Goal: Task Accomplishment & Management: Manage account settings

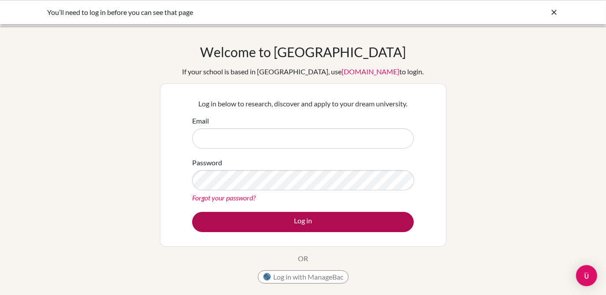
type input "[EMAIL_ADDRESS][DOMAIN_NAME]"
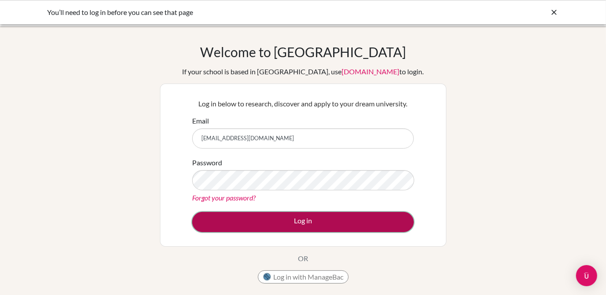
click at [315, 221] on button "Log in" at bounding box center [303, 222] width 222 height 20
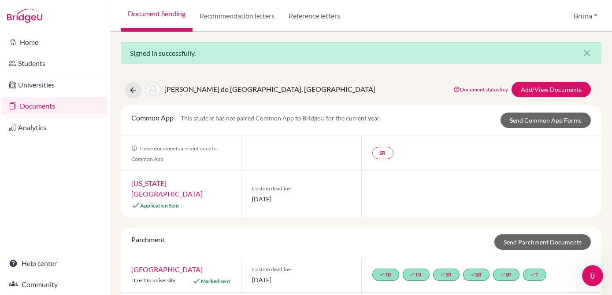
click at [436, 67] on div "Signed in successfully. close Andrade do Sacramento, Victoria Document status k…" at bounding box center [361, 164] width 502 height 264
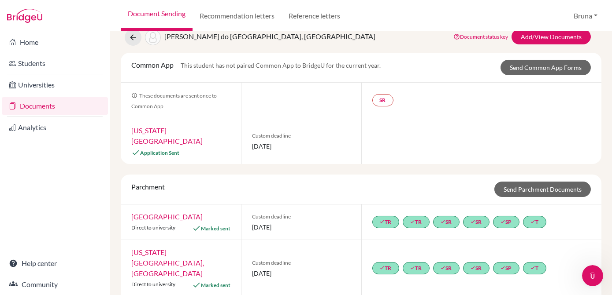
scroll to position [40, 0]
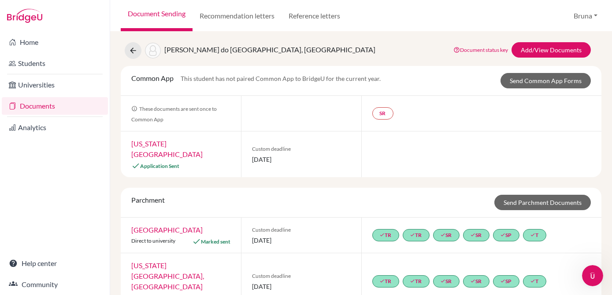
click at [454, 71] on div "Common App This student has not paired Common App to BridgeU for the current ye…" at bounding box center [361, 81] width 480 height 30
click at [506, 82] on link "Send Common App Forms" at bounding box center [545, 80] width 90 height 15
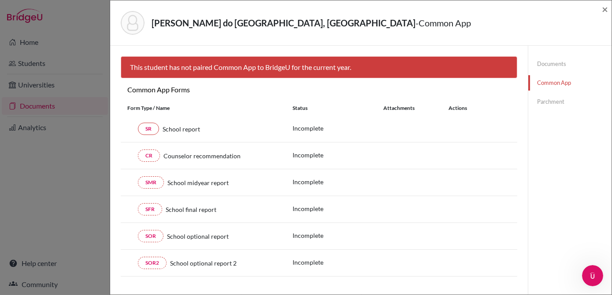
click at [410, 67] on div "This student has not paired Common App to BridgeU for the current year." at bounding box center [319, 67] width 396 height 22
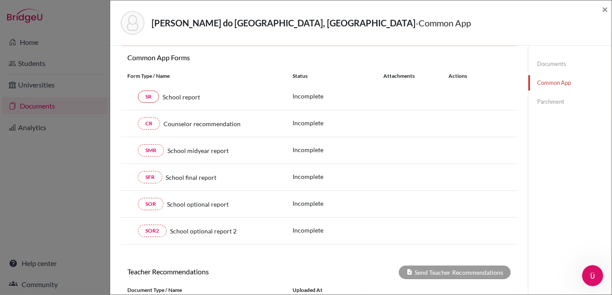
scroll to position [117, 0]
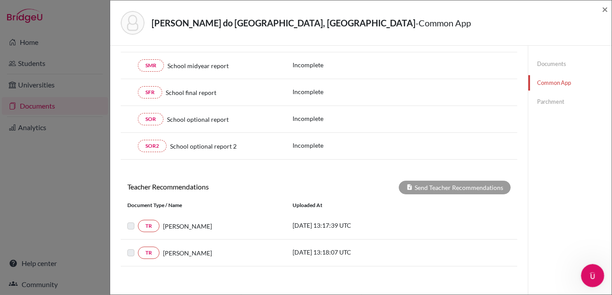
click at [594, 273] on icon "Open Intercom Messenger" at bounding box center [591, 275] width 15 height 15
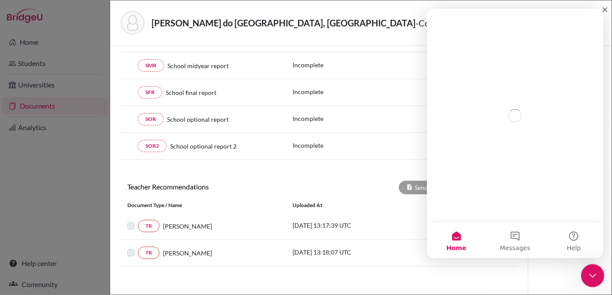
scroll to position [0, 0]
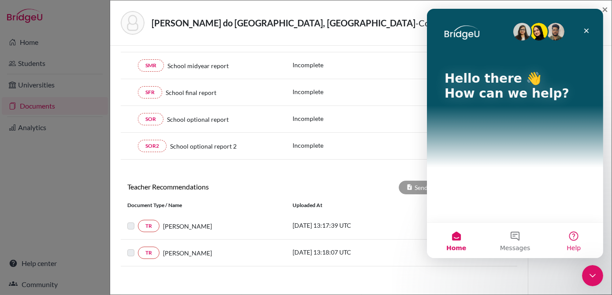
click at [571, 244] on button "Help" at bounding box center [573, 240] width 59 height 35
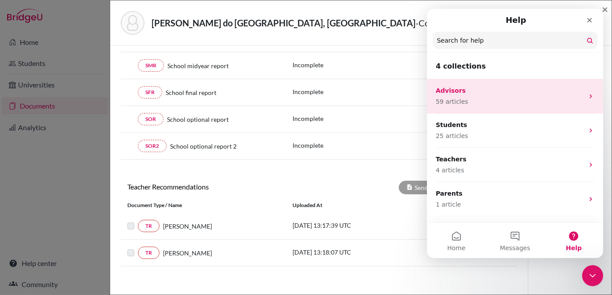
click at [523, 98] on p "59 articles" at bounding box center [509, 101] width 148 height 9
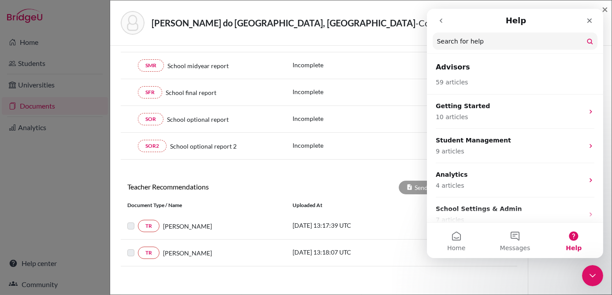
click at [437, 21] on icon "go back" at bounding box center [440, 20] width 7 height 7
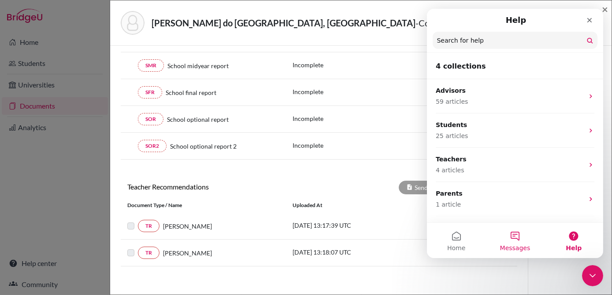
click at [509, 246] on span "Messages" at bounding box center [514, 248] width 30 height 6
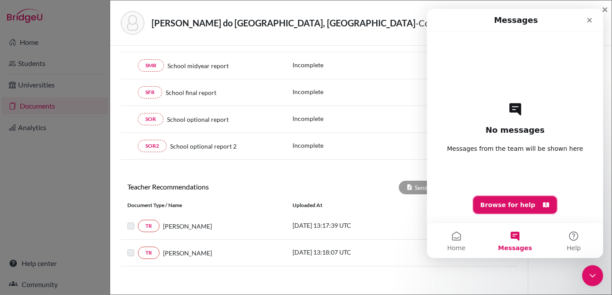
click at [532, 207] on button "Browse for help" at bounding box center [515, 205] width 84 height 18
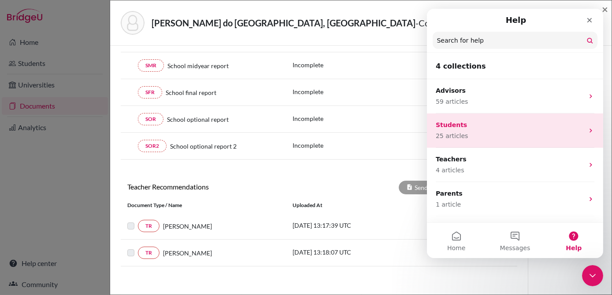
click at [510, 129] on p "Students" at bounding box center [509, 125] width 148 height 9
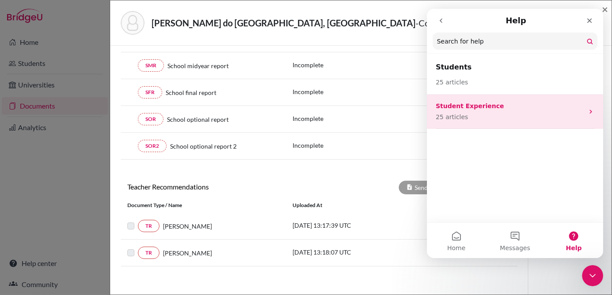
click at [513, 119] on p "25 articles" at bounding box center [509, 117] width 148 height 9
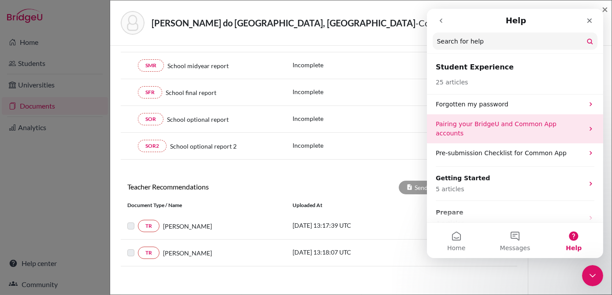
click at [550, 120] on p "Pairing your BridgeU and Common App accounts" at bounding box center [509, 129] width 148 height 18
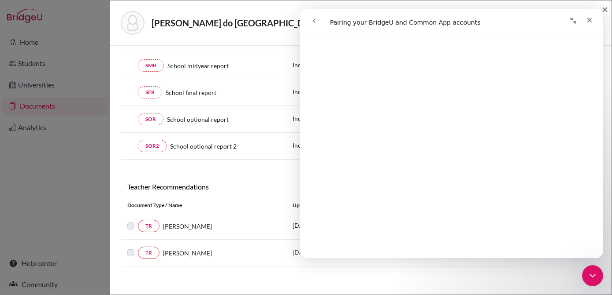
scroll to position [1081, 0]
click at [595, 17] on div "Close" at bounding box center [589, 20] width 16 height 16
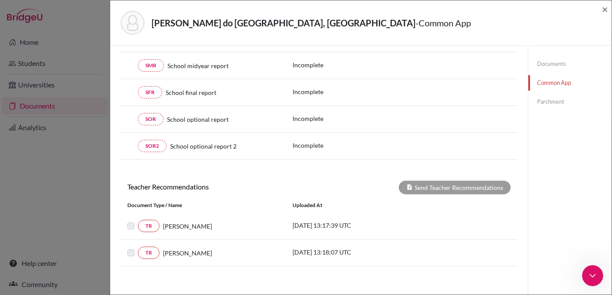
scroll to position [0, 0]
click at [61, 144] on div "Andrade do Sacramento, Victoria - Common App × × This student has not paired Co…" at bounding box center [306, 147] width 612 height 295
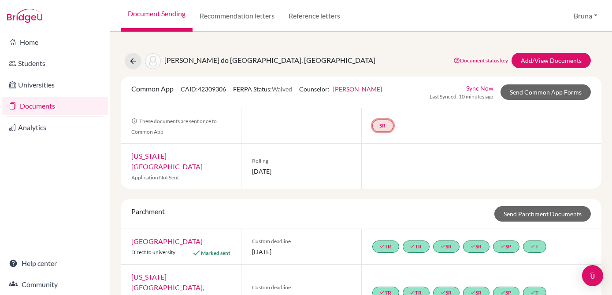
click at [380, 126] on link "SR" at bounding box center [382, 126] width 21 height 12
click at [378, 106] on small "Incomplete" at bounding box center [382, 108] width 41 height 8
click at [383, 93] on div "School report Incomplete" at bounding box center [383, 104] width 52 height 24
click at [539, 64] on link "Add/View Documents" at bounding box center [550, 60] width 79 height 15
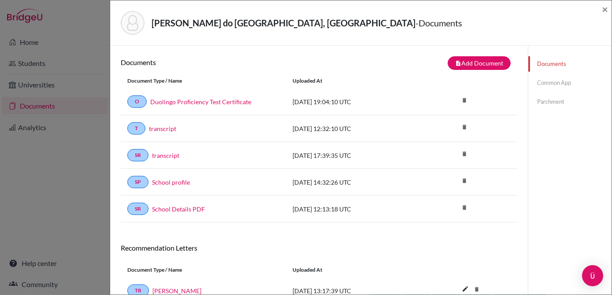
click at [563, 90] on link "Common App" at bounding box center [569, 82] width 83 height 15
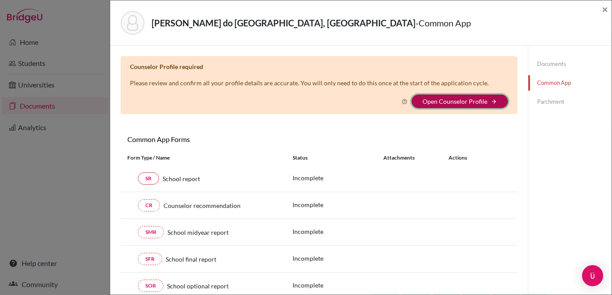
click at [477, 96] on button "Open Counselor Profile arrow_forward" at bounding box center [459, 102] width 96 height 14
click at [462, 98] on link "Open Counselor Profile" at bounding box center [454, 101] width 65 height 7
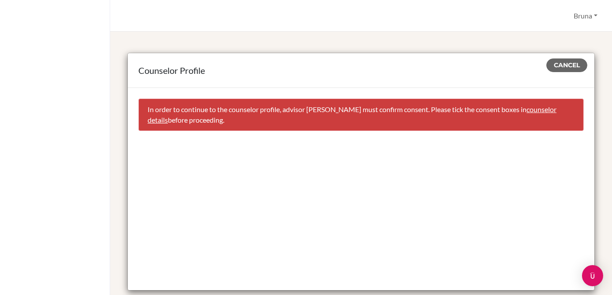
click at [157, 118] on link "counselor details" at bounding box center [352, 114] width 409 height 19
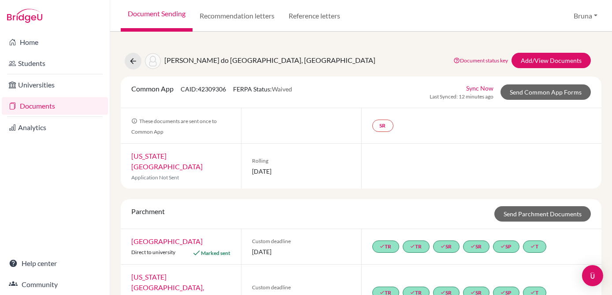
select select "345445"
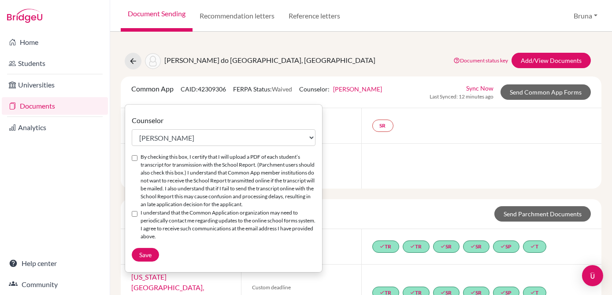
click at [164, 154] on label "By checking this box, I certify that I will upload a PDF of each student’s tran…" at bounding box center [227, 180] width 175 height 55
click at [137, 155] on input "By checking this box, I certify that I will upload a PDF of each student’s tran…" at bounding box center [135, 158] width 6 height 6
checkbox input "true"
click at [188, 218] on label "I understand that the Common Application organization may need to periodically …" at bounding box center [227, 225] width 175 height 32
click at [137, 217] on input "I understand that the Common Application organization may need to periodically …" at bounding box center [135, 214] width 6 height 6
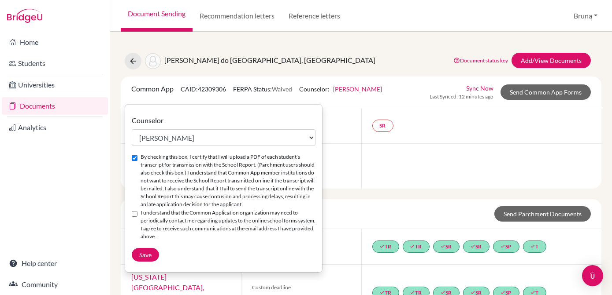
checkbox input "true"
click at [147, 251] on span "Save" at bounding box center [145, 254] width 12 height 7
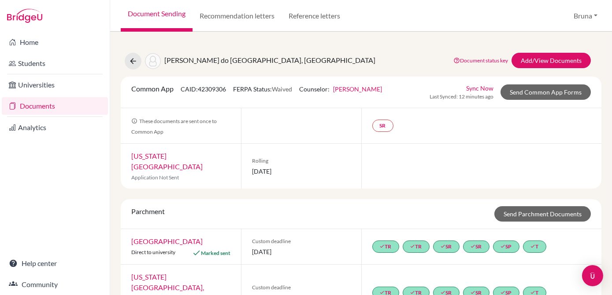
click at [450, 111] on div "SR" at bounding box center [481, 125] width 240 height 35
click at [521, 90] on link "Send Common App Forms" at bounding box center [545, 92] width 90 height 15
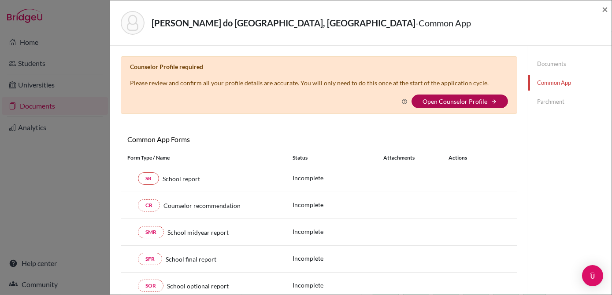
click at [481, 101] on link "Open Counselor Profile" at bounding box center [454, 101] width 65 height 7
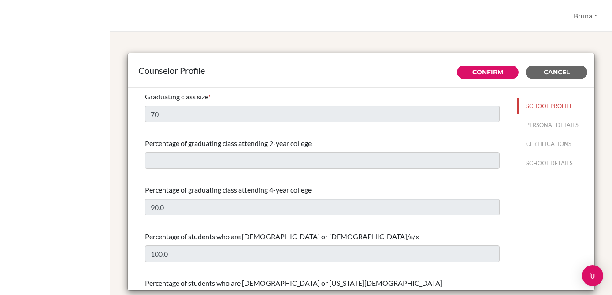
select select "1"
select select "281205"
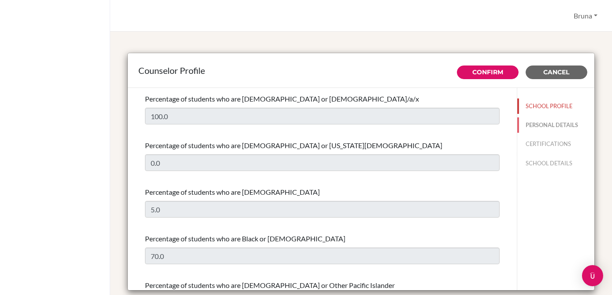
click at [556, 125] on button "PERSONAL DETAILS" at bounding box center [556, 125] width 78 height 15
type input "Bruna"
type input "[PERSON_NAME]"
type input "Advisor"
type input "55.+55 71 98346-7414"
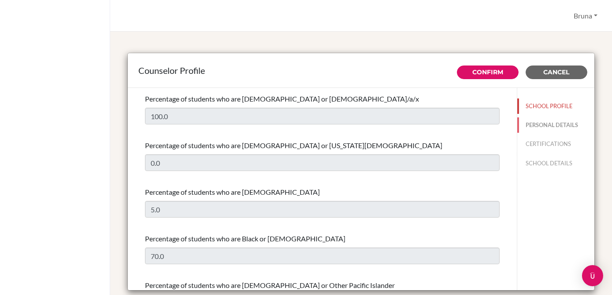
type input "[EMAIL_ADDRESS][DOMAIN_NAME]"
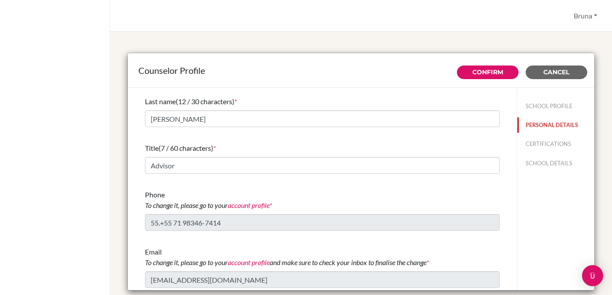
scroll to position [42, 0]
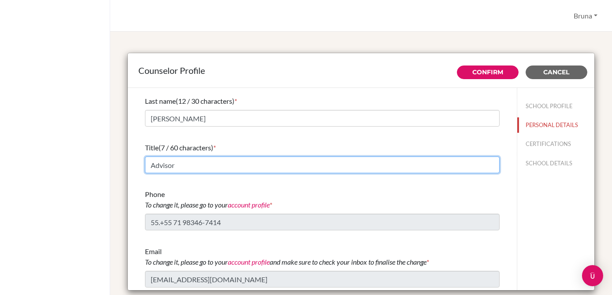
drag, startPoint x: 217, startPoint y: 164, endPoint x: 128, endPoint y: 170, distance: 89.2
click at [128, 170] on div "First name (5 / 30 characters) * Bruna Last name (12 / 30 characters) * Silva S…" at bounding box center [322, 147] width 389 height 203
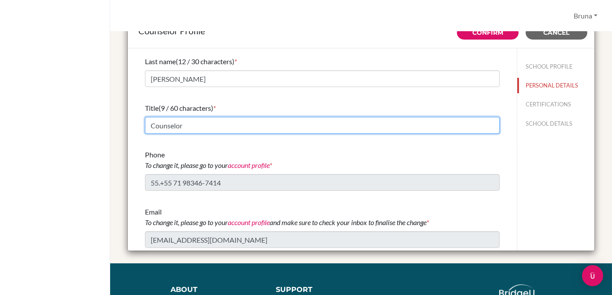
type input "Counselor"
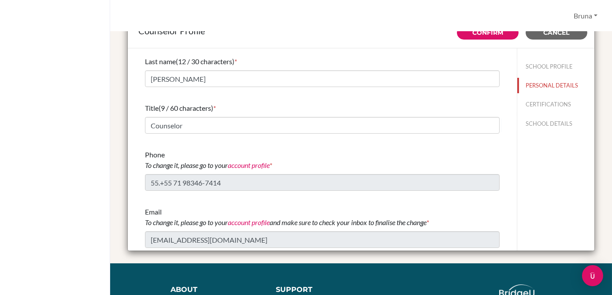
click at [262, 164] on link "account profile" at bounding box center [249, 165] width 42 height 8
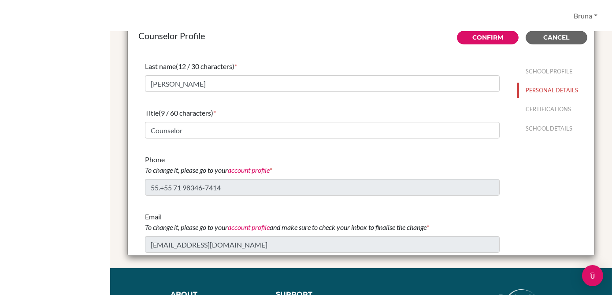
scroll to position [34, 0]
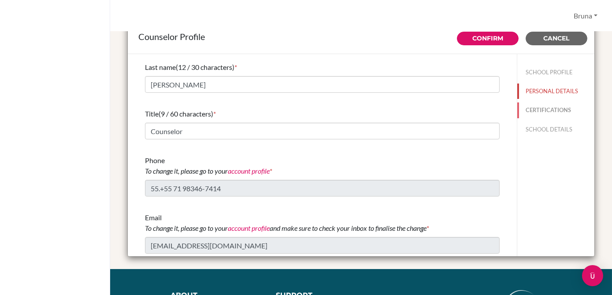
click at [533, 110] on button "CERTIFICATIONS" at bounding box center [556, 110] width 78 height 15
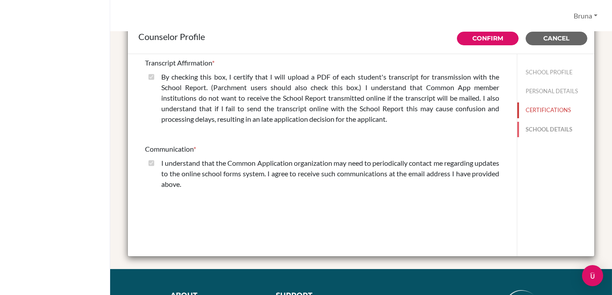
click at [538, 122] on button "SCHOOL DETAILS" at bounding box center [556, 129] width 78 height 15
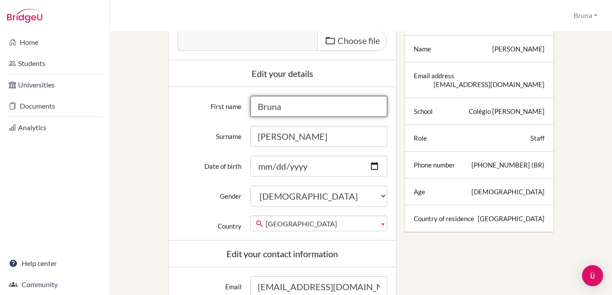
scroll to position [120, 0]
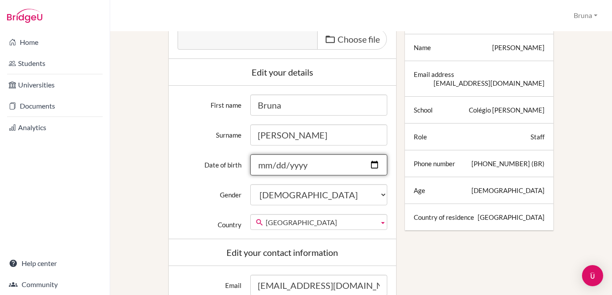
click at [329, 161] on input "[DATE]" at bounding box center [318, 165] width 137 height 21
click at [305, 164] on input "[DATE]" at bounding box center [318, 165] width 137 height 21
type input "195519-11-08"
type input "[DATE]"
click at [274, 166] on input "[DATE]" at bounding box center [318, 165] width 137 height 21
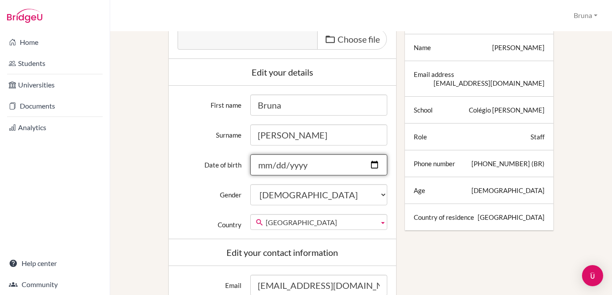
type input "[DATE]"
click at [263, 165] on input "[DATE]" at bounding box center [318, 165] width 137 height 21
type input "[DATE]"
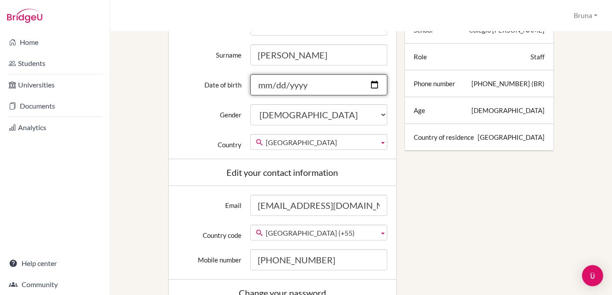
scroll to position [240, 0]
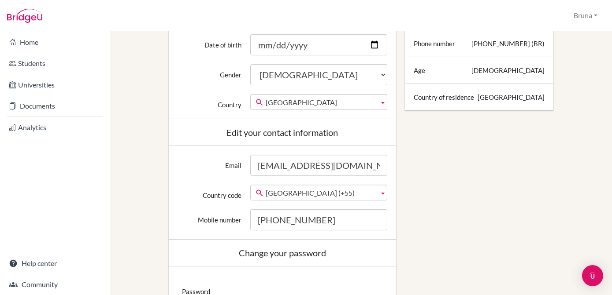
click at [273, 207] on div "Email [EMAIL_ADDRESS][DOMAIN_NAME] Country code [GEOGRAPHIC_DATA] (+93) [GEOGRA…" at bounding box center [282, 193] width 227 height 94
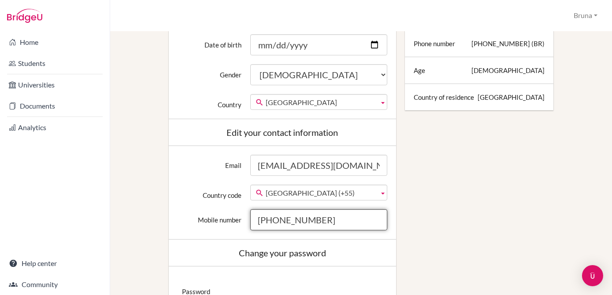
click at [275, 217] on input "[PHONE_NUMBER]" at bounding box center [318, 220] width 137 height 21
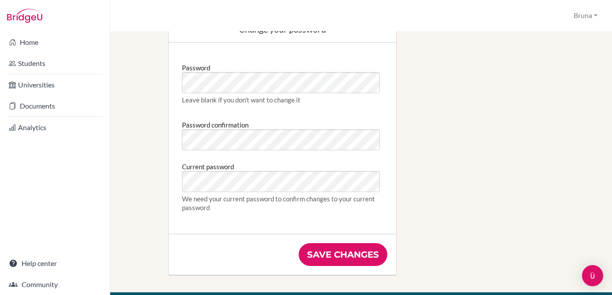
scroll to position [480, 0]
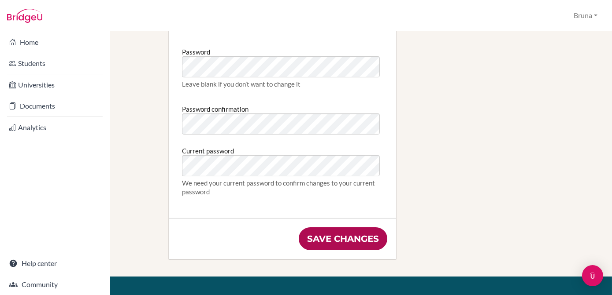
type input "71 98346-7414"
click at [335, 236] on input "Save changes" at bounding box center [343, 239] width 89 height 23
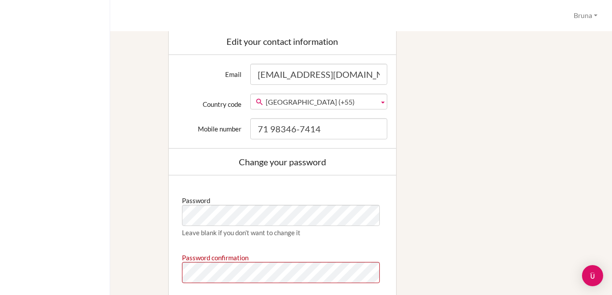
scroll to position [447, 0]
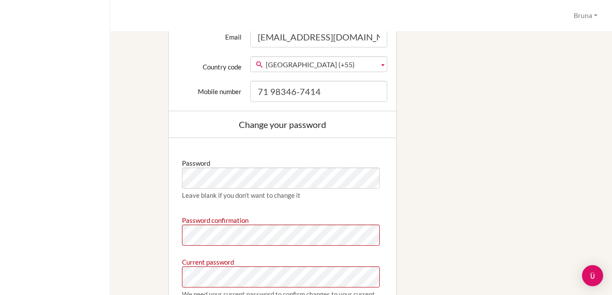
click at [470, 148] on div "Edit profile We couldn't register you: Password confirmation doesn't match Pass…" at bounding box center [361, 14] width 472 height 748
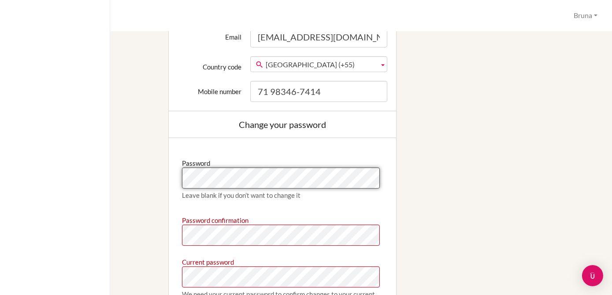
click at [89, 193] on div "Profile Bruna Profile Log out Your browser is not supported by BridgeU. Please …" at bounding box center [306, 147] width 612 height 295
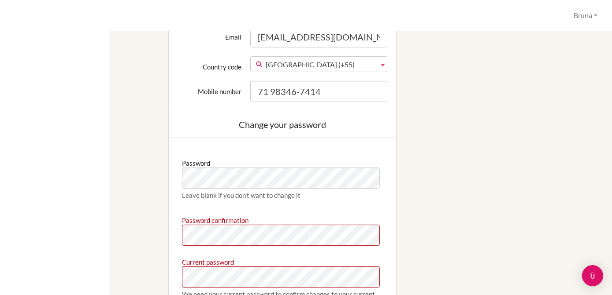
click at [558, 139] on div "Edit profile We couldn't register you: Password confirmation doesn't match Pass…" at bounding box center [361, 14] width 472 height 748
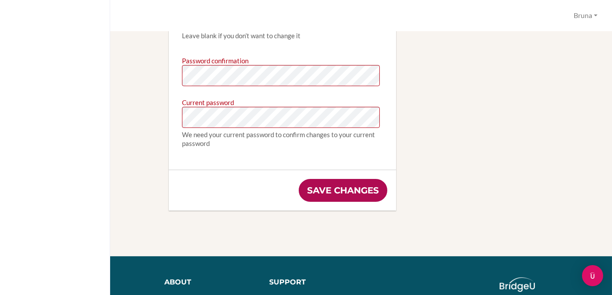
click at [352, 197] on input "Save changes" at bounding box center [343, 190] width 89 height 23
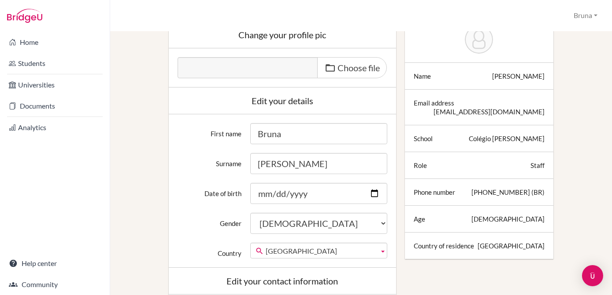
scroll to position [120, 0]
click at [581, 15] on button "Bruna" at bounding box center [585, 15] width 32 height 16
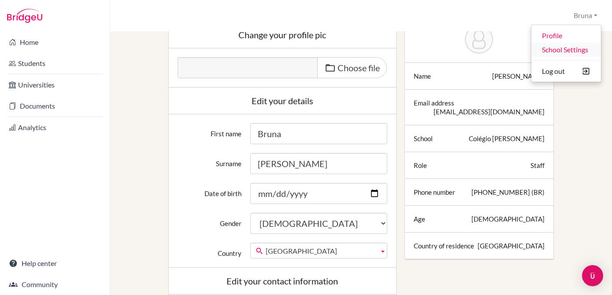
click at [574, 54] on link "School Settings" at bounding box center [566, 50] width 70 height 14
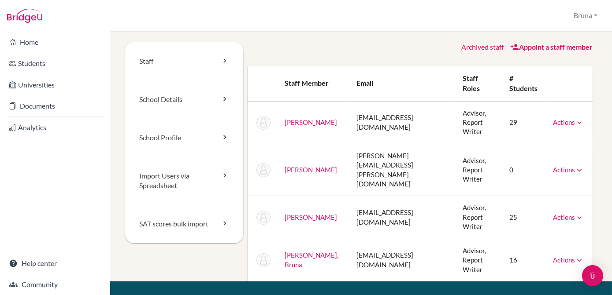
scroll to position [40, 0]
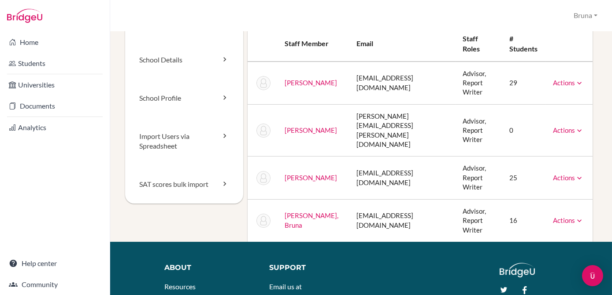
click at [565, 127] on link "Actions" at bounding box center [568, 130] width 31 height 8
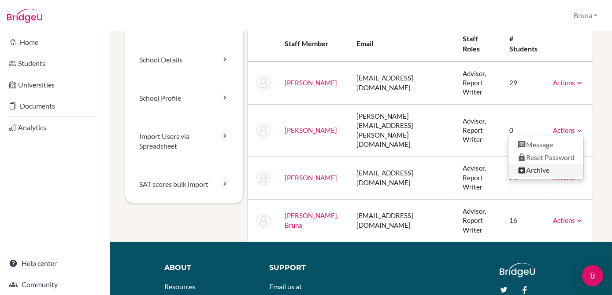
click at [550, 164] on link "Archive" at bounding box center [545, 170] width 75 height 13
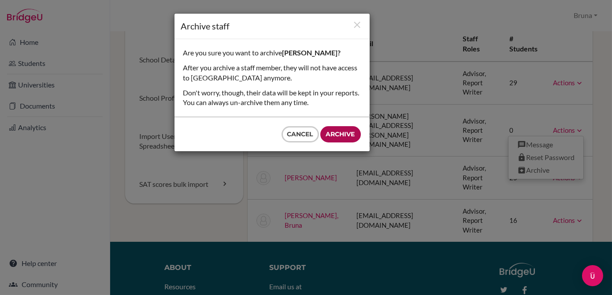
click at [343, 136] on input "Archive" at bounding box center [340, 134] width 41 height 16
type input "Archive"
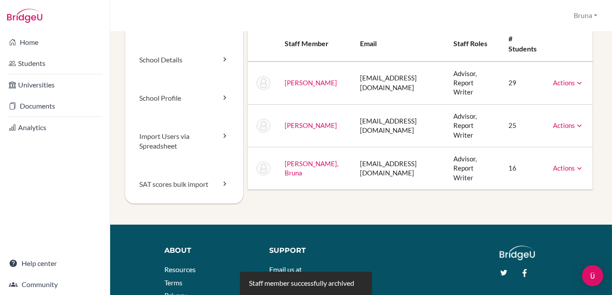
click at [564, 121] on div "Actions Message Reset Password Archive" at bounding box center [568, 125] width 31 height 9
click at [566, 127] on link "Actions" at bounding box center [568, 126] width 31 height 8
click at [541, 170] on link "Archive" at bounding box center [545, 165] width 75 height 13
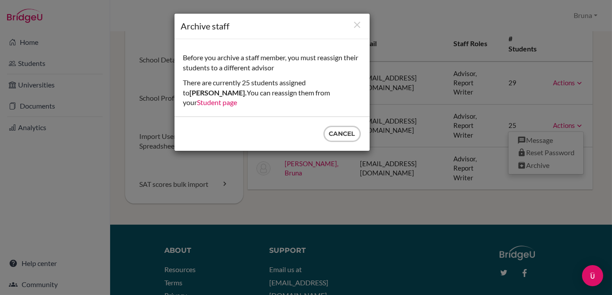
click at [237, 98] on link "Student page" at bounding box center [217, 102] width 40 height 8
click at [358, 22] on icon "Close" at bounding box center [357, 24] width 11 height 11
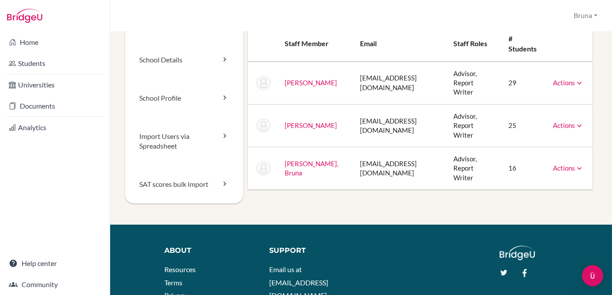
click at [323, 213] on div "Staff School Details School Profile Import Users via Spreadsheet SAT scores bul…" at bounding box center [361, 114] width 472 height 222
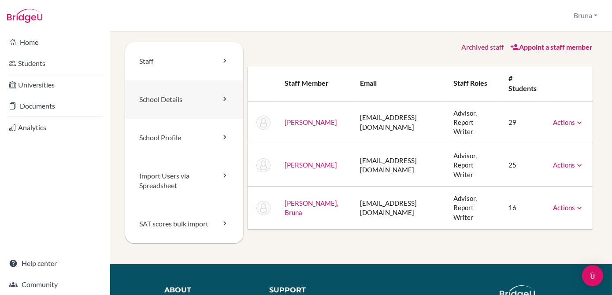
click at [226, 100] on icon at bounding box center [224, 99] width 9 height 9
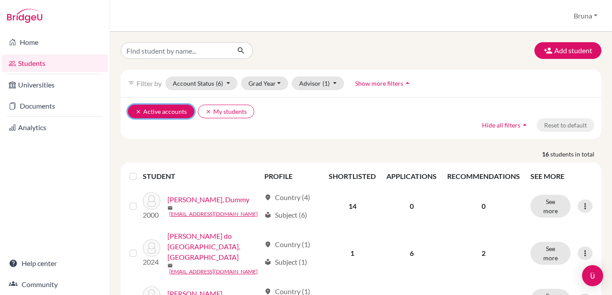
click at [170, 114] on button "clear Active accounts" at bounding box center [161, 112] width 66 height 14
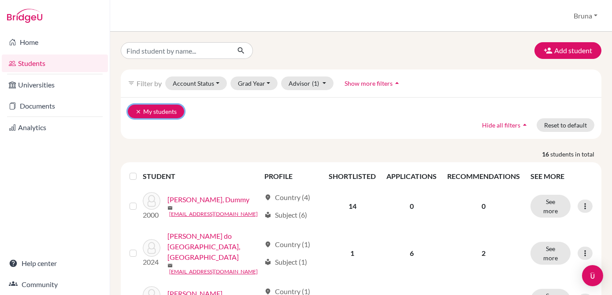
click at [164, 110] on button "clear My students" at bounding box center [156, 112] width 56 height 14
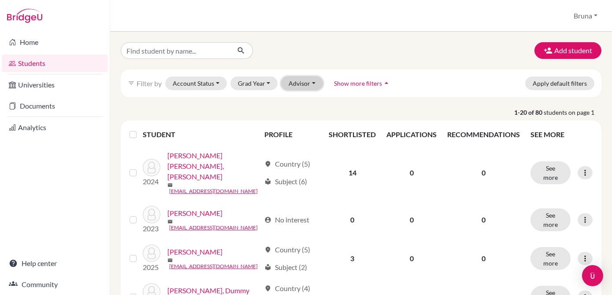
click at [304, 84] on button "Advisor" at bounding box center [302, 84] width 42 height 14
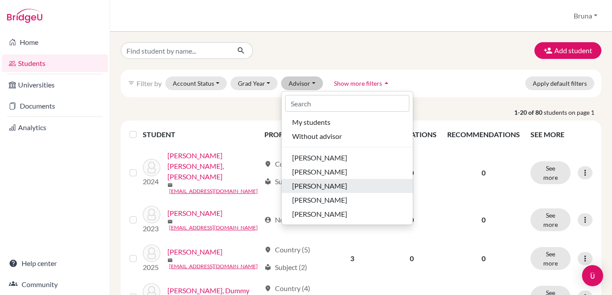
click at [317, 188] on span "[PERSON_NAME]" at bounding box center [319, 186] width 55 height 11
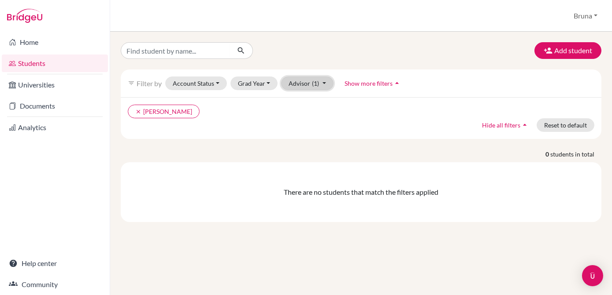
click at [314, 81] on span "(1)" at bounding box center [315, 83] width 7 height 7
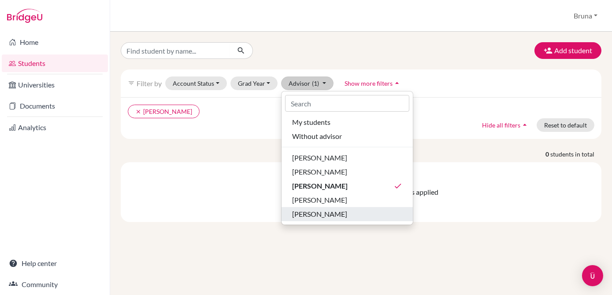
click at [320, 215] on span "[PERSON_NAME]" at bounding box center [319, 214] width 55 height 11
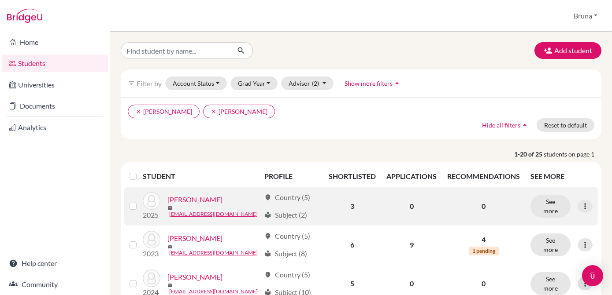
scroll to position [80, 0]
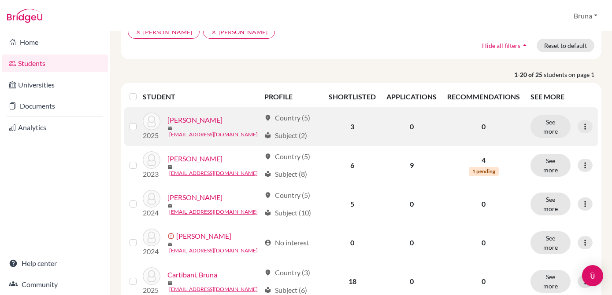
click at [140, 122] on label at bounding box center [140, 122] width 0 height 0
click at [0, 0] on input "checkbox" at bounding box center [0, 0] width 0 height 0
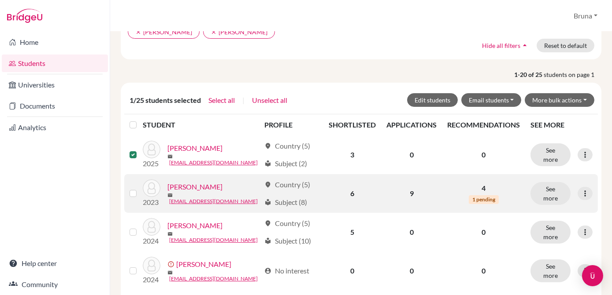
click at [140, 188] on label at bounding box center [140, 188] width 0 height 0
click at [0, 0] on input "checkbox" at bounding box center [0, 0] width 0 height 0
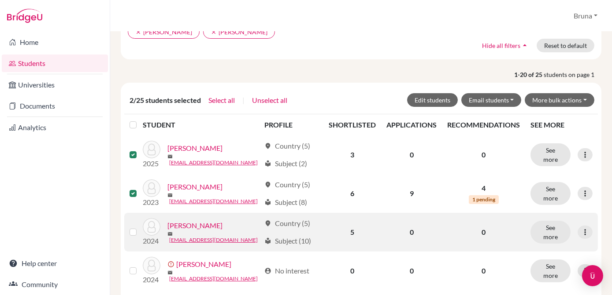
click at [133, 229] on div at bounding box center [134, 232] width 11 height 11
click at [134, 235] on div at bounding box center [134, 232] width 11 height 11
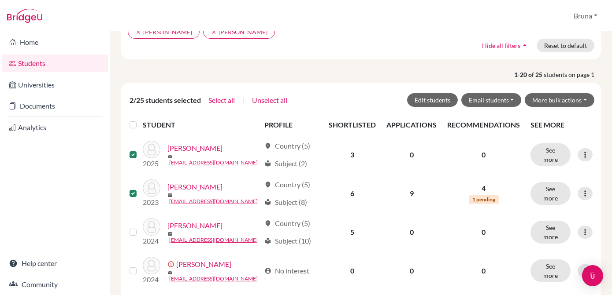
click at [140, 120] on label at bounding box center [140, 120] width 0 height 0
click at [0, 0] on input "checkbox" at bounding box center [0, 0] width 0 height 0
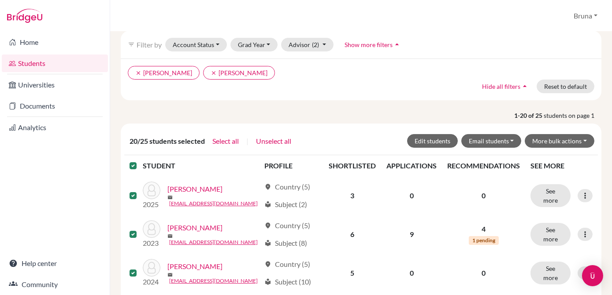
scroll to position [0, 0]
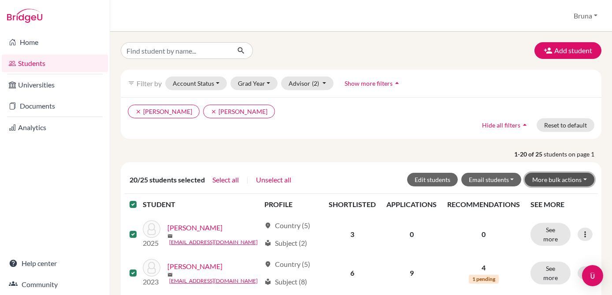
click at [555, 179] on button "More bulk actions" at bounding box center [559, 180] width 70 height 14
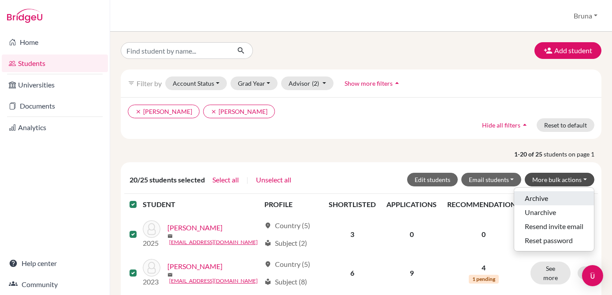
click at [551, 200] on button "Archive" at bounding box center [554, 199] width 80 height 14
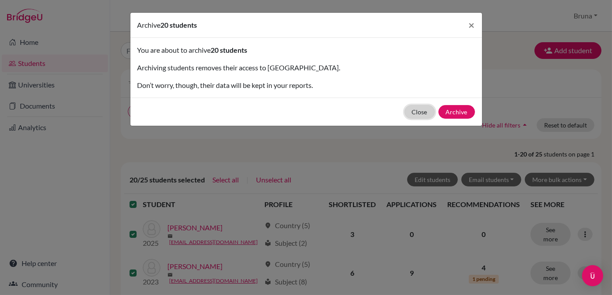
click at [428, 114] on button "Close" at bounding box center [419, 112] width 30 height 14
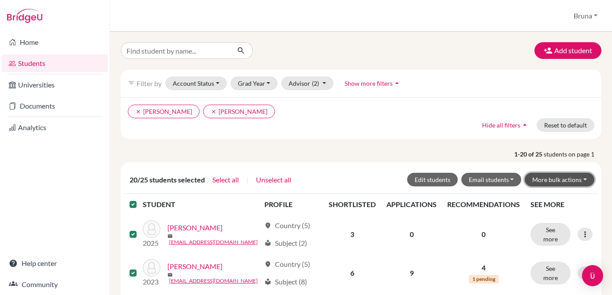
click at [570, 178] on button "More bulk actions" at bounding box center [559, 180] width 70 height 14
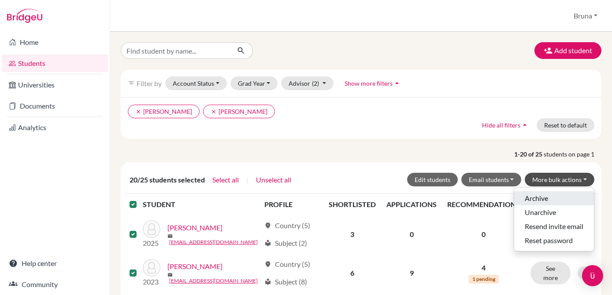
click at [551, 199] on button "Archive" at bounding box center [554, 199] width 80 height 14
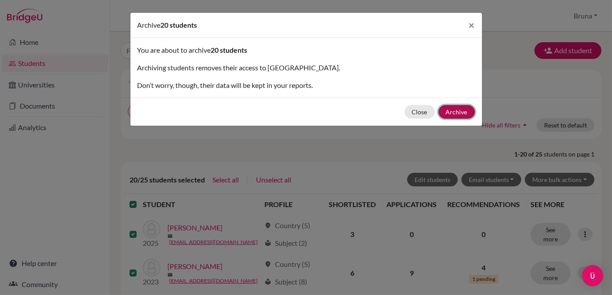
click at [457, 107] on button "Archive" at bounding box center [456, 112] width 37 height 14
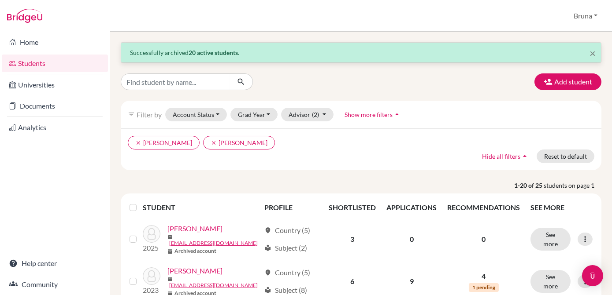
click at [140, 203] on label at bounding box center [140, 203] width 0 height 0
click at [0, 0] on input "checkbox" at bounding box center [0, 0] width 0 height 0
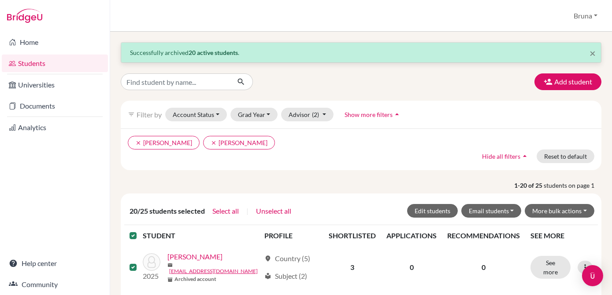
click at [299, 146] on ul "clear Frutoso, Nicole clear Ribeiro, Nicole" at bounding box center [303, 143] width 350 height 14
click at [500, 169] on div "clear Frutoso, Nicole clear Ribeiro, Nicole Hide all filters arrow_drop_up Rese…" at bounding box center [361, 150] width 480 height 42
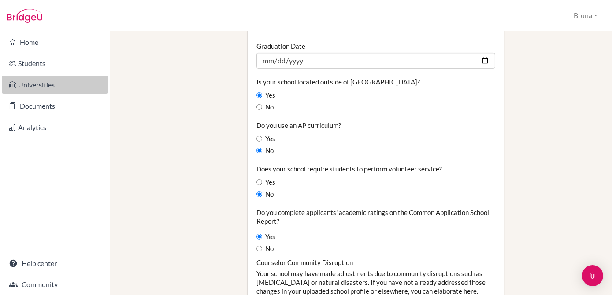
scroll to position [626, 0]
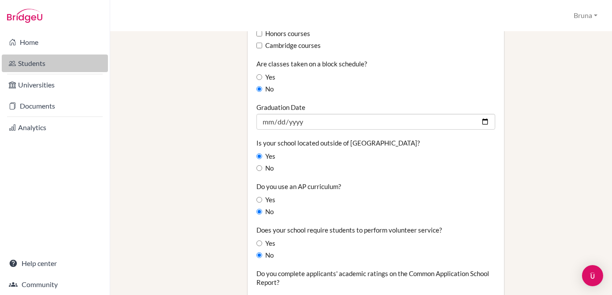
click at [64, 65] on link "Students" at bounding box center [55, 64] width 106 height 18
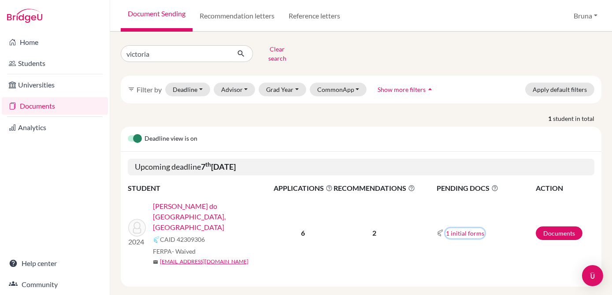
click at [475, 229] on button "1 initial forms" at bounding box center [464, 234] width 39 height 10
click at [476, 235] on div "School report" at bounding box center [484, 239] width 55 height 9
click at [569, 227] on link "Documents" at bounding box center [559, 234] width 47 height 14
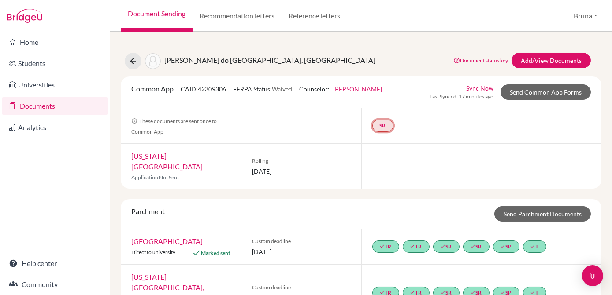
click at [385, 125] on link "SR" at bounding box center [382, 126] width 21 height 12
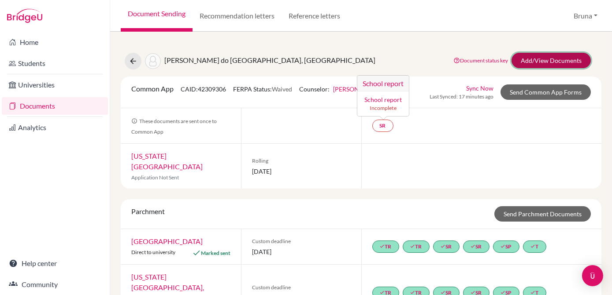
click at [542, 65] on link "Add/View Documents" at bounding box center [550, 60] width 79 height 15
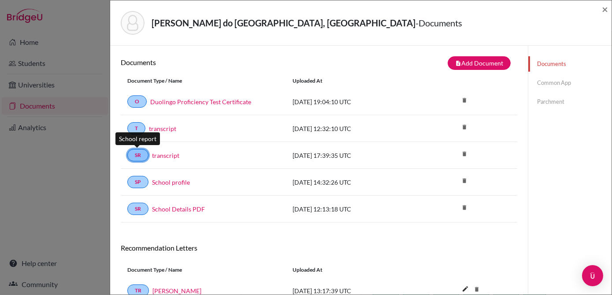
click at [138, 156] on link "SR" at bounding box center [137, 155] width 21 height 12
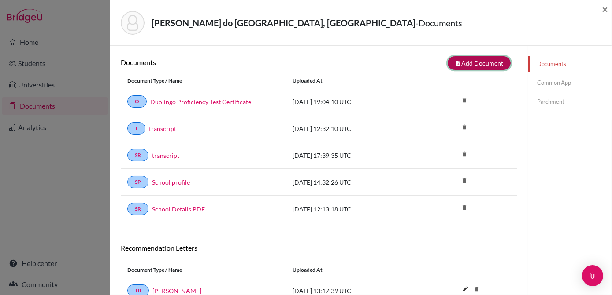
click at [464, 58] on button "note_add Add Document" at bounding box center [478, 63] width 63 height 14
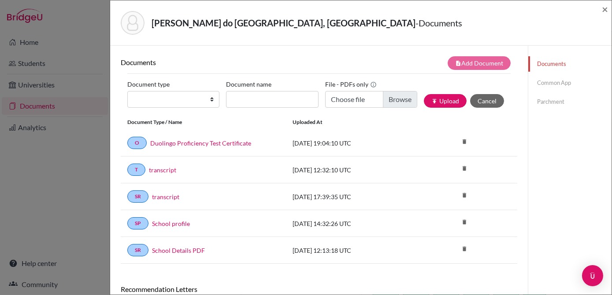
click at [539, 80] on link "Common App" at bounding box center [569, 82] width 83 height 15
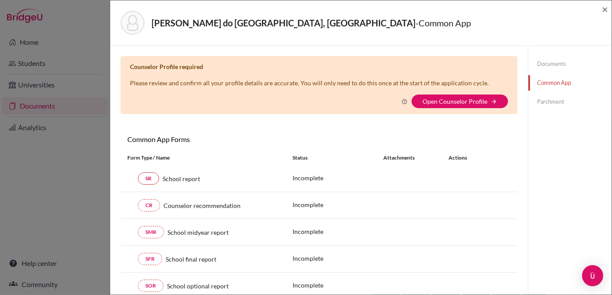
click at [402, 101] on icon at bounding box center [404, 102] width 6 height 6
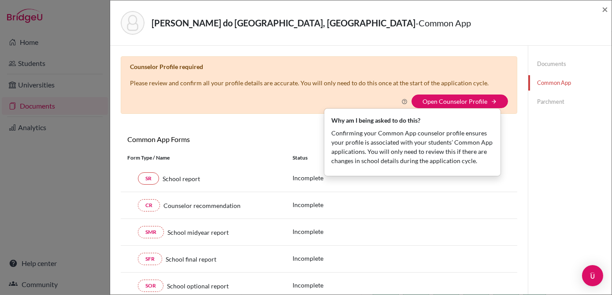
click at [402, 101] on icon at bounding box center [404, 102] width 6 height 6
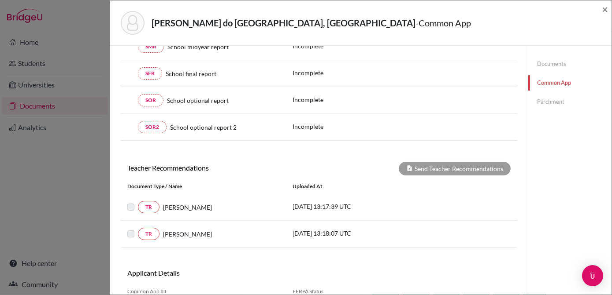
scroll to position [200, 0]
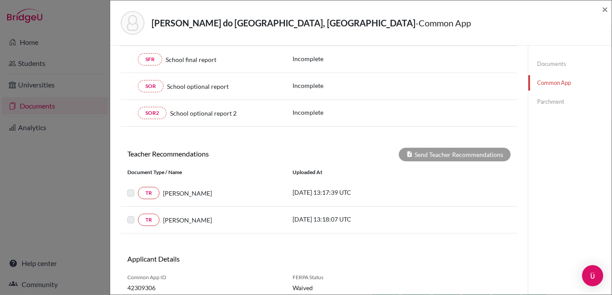
click at [138, 188] on label at bounding box center [138, 188] width 0 height 0
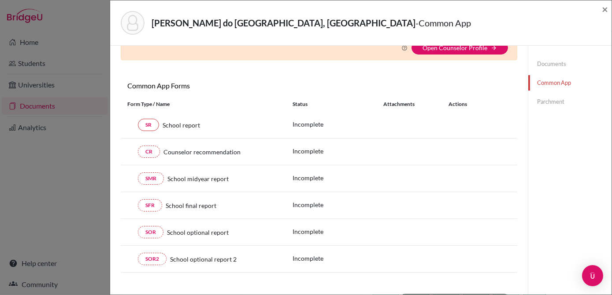
scroll to position [40, 0]
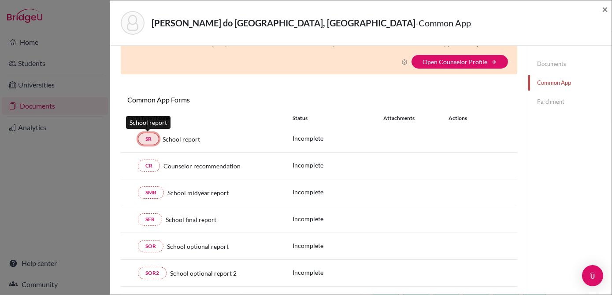
click at [152, 139] on link "SR" at bounding box center [148, 139] width 21 height 12
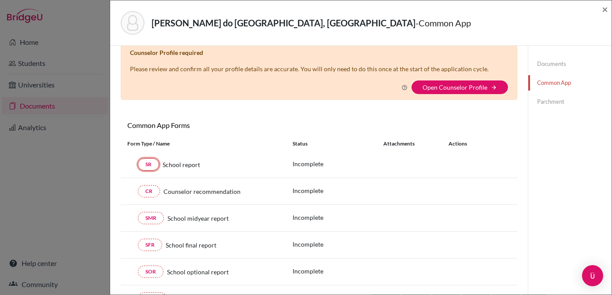
scroll to position [0, 0]
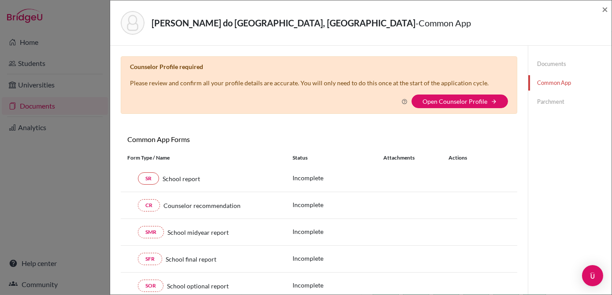
click at [553, 68] on link "Documents" at bounding box center [569, 63] width 83 height 15
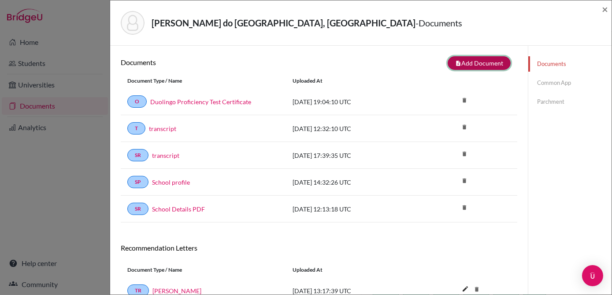
click at [492, 65] on button "note_add Add Document" at bounding box center [478, 63] width 63 height 14
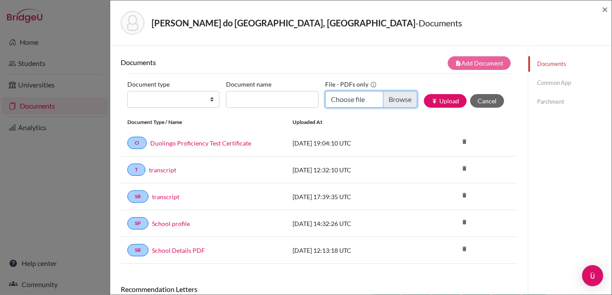
click at [386, 102] on input "Choose file" at bounding box center [371, 99] width 92 height 17
type input "C:\fakepath\Victoria Sacramento's School Transcript - English Translation.pdf"
click at [393, 100] on input "Victoria Sacramento's School Transcript - English Translation.pdf" at bounding box center [371, 99] width 92 height 17
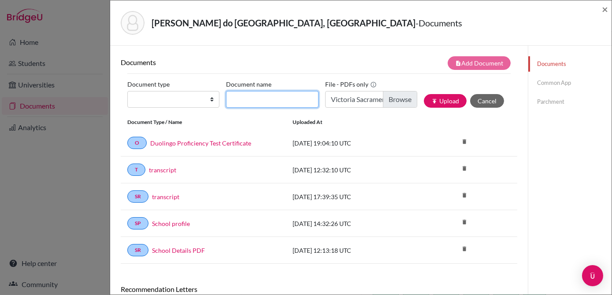
click at [254, 100] on input "Document name" at bounding box center [272, 99] width 92 height 17
click at [229, 100] on input "transcript" at bounding box center [272, 99] width 92 height 17
click at [295, 98] on input "School transcript" at bounding box center [272, 99] width 92 height 17
type input "School transcripts"
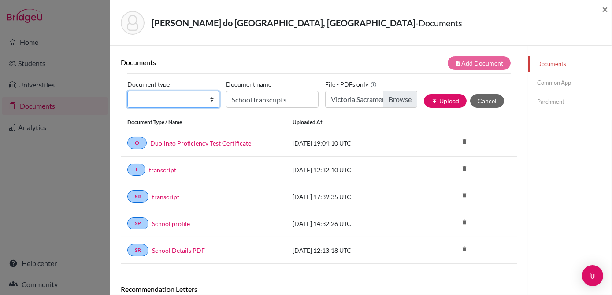
click at [182, 99] on select "Change explanation for Common App reports Counselor recommendation Internationa…" at bounding box center [173, 99] width 92 height 17
select select "44"
click at [127, 91] on select "Change explanation for Common App reports Counselor recommendation Internationa…" at bounding box center [173, 99] width 92 height 17
click at [445, 103] on button "publish Upload" at bounding box center [445, 101] width 43 height 14
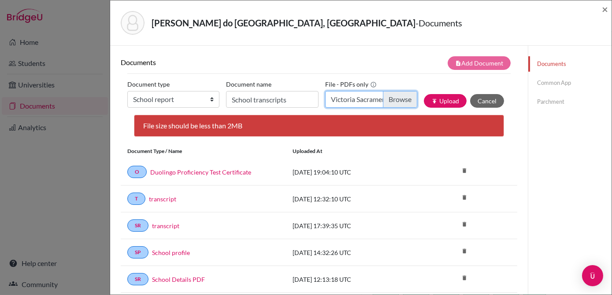
click at [388, 102] on input "Victoria Sacramento's School Transcript - English Translation.pdf" at bounding box center [371, 99] width 92 height 17
type input "C:\fakepath\Victoria Sacramento's School Transcript - English Translation_compr…"
click at [453, 98] on button "publish Upload" at bounding box center [445, 101] width 43 height 14
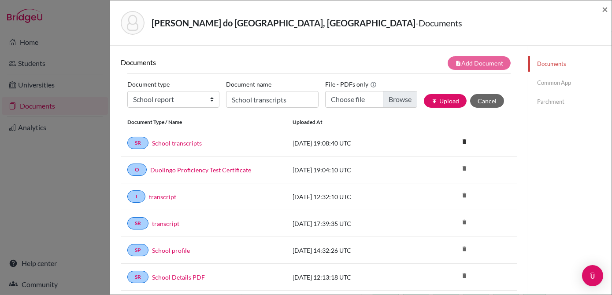
scroll to position [40, 0]
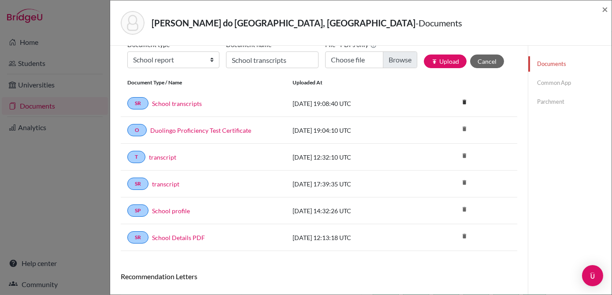
click at [531, 89] on link "Common App" at bounding box center [569, 82] width 83 height 15
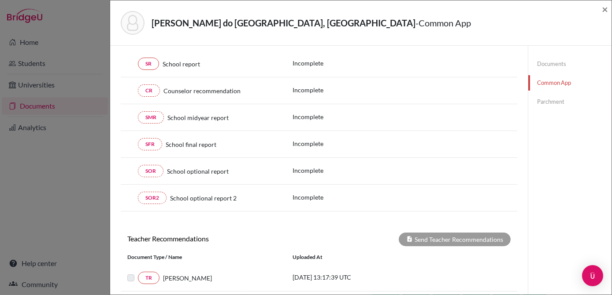
scroll to position [120, 0]
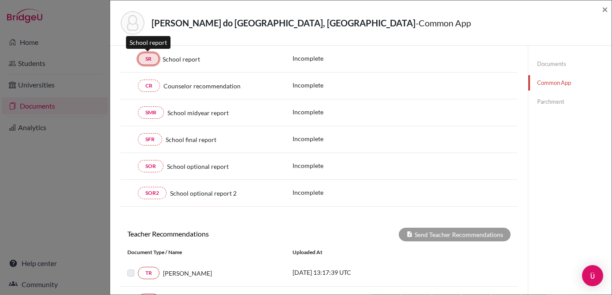
click at [149, 57] on link "SR" at bounding box center [148, 59] width 21 height 12
click at [416, 104] on div "SMR School midyear report Incomplete" at bounding box center [319, 113] width 396 height 27
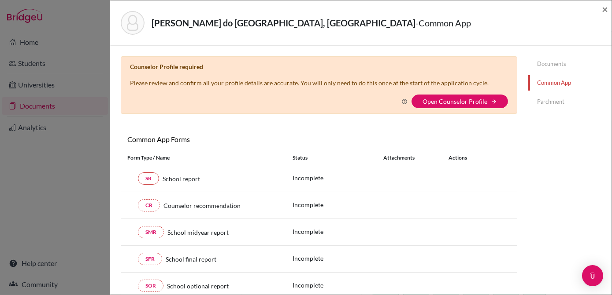
click at [561, 98] on link "Parchment" at bounding box center [569, 101] width 83 height 15
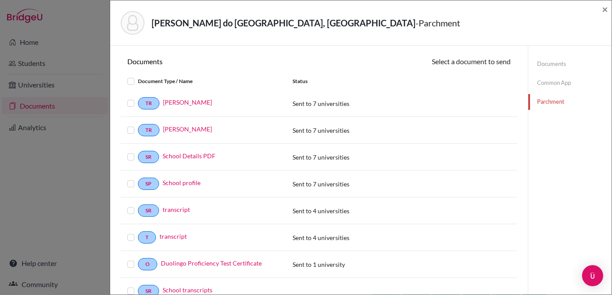
click at [557, 82] on link "Common App" at bounding box center [569, 82] width 83 height 15
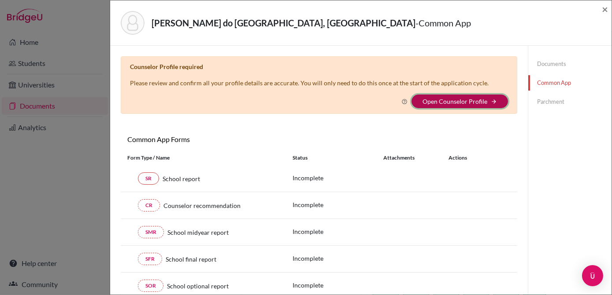
click at [485, 101] on button "Open Counselor Profile arrow_forward" at bounding box center [459, 102] width 96 height 14
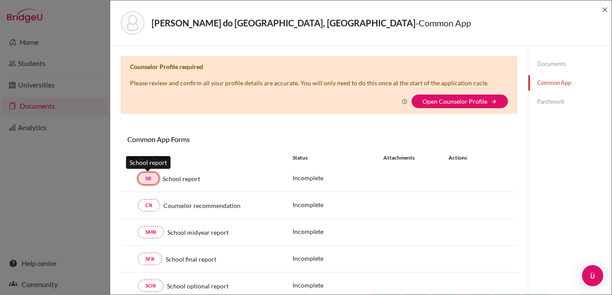
click at [150, 174] on link "SR" at bounding box center [148, 179] width 21 height 12
click at [149, 178] on link "SR" at bounding box center [148, 179] width 21 height 12
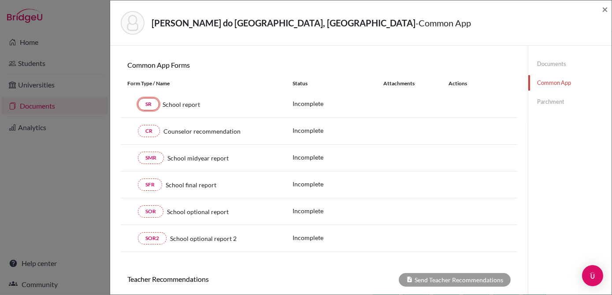
scroll to position [69, 0]
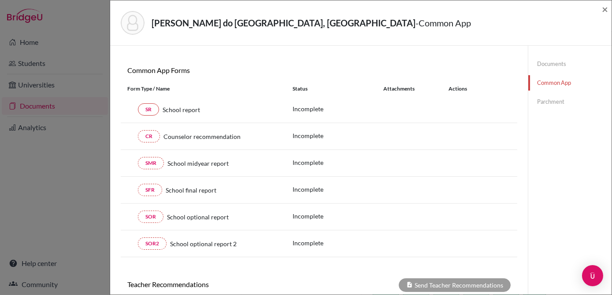
click at [569, 65] on link "Documents" at bounding box center [569, 63] width 83 height 15
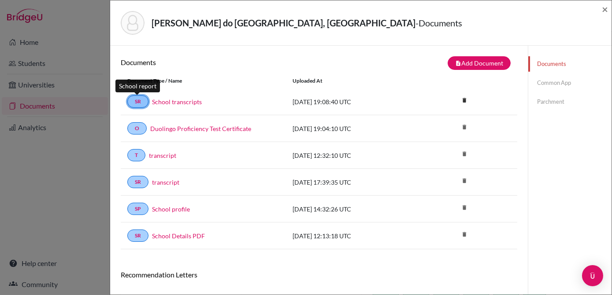
click at [140, 104] on link "SR" at bounding box center [137, 102] width 21 height 12
click at [212, 90] on div "SR School transcripts 2025-09-04 19:08:40 UTC delete Delete this document? Canc…" at bounding box center [319, 102] width 396 height 27
click at [182, 103] on link "School transcripts" at bounding box center [177, 101] width 50 height 9
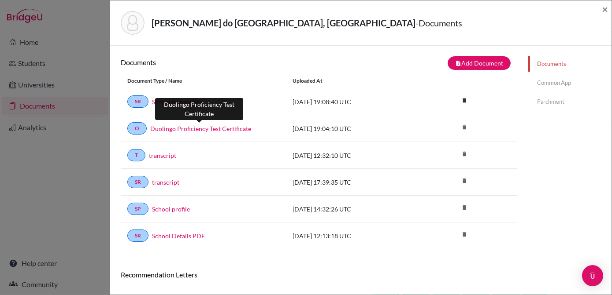
click at [170, 131] on link "Duolingo Proficiency Test Certificate" at bounding box center [200, 128] width 101 height 9
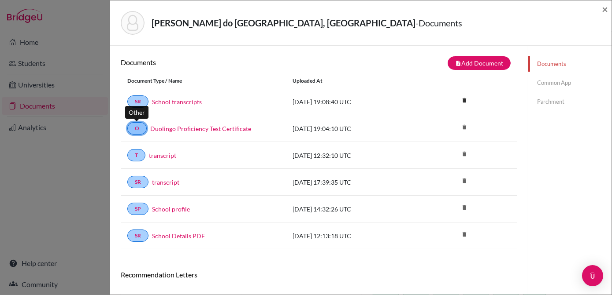
click at [134, 129] on link "O" at bounding box center [136, 128] width 19 height 12
click at [138, 100] on link "SR" at bounding box center [137, 102] width 21 height 12
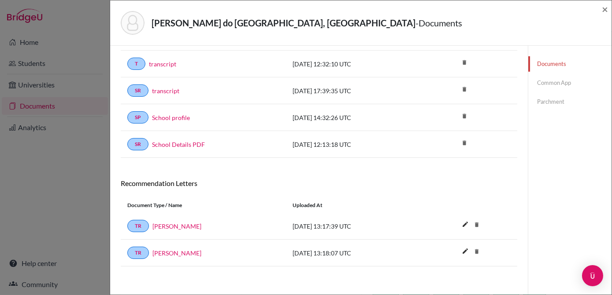
scroll to position [92, 0]
click at [72, 187] on div "Andrade do Sacramento, Victoria - Documents × Documents note_add Add Document D…" at bounding box center [306, 147] width 612 height 295
click at [605, 6] on span "×" at bounding box center [605, 9] width 6 height 13
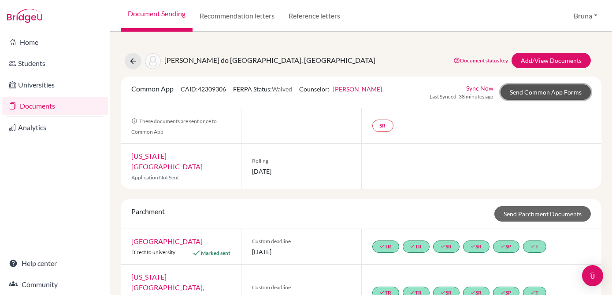
click at [527, 86] on link "Send Common App Forms" at bounding box center [545, 92] width 90 height 15
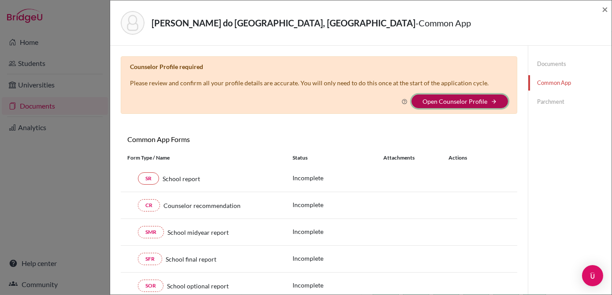
click at [491, 99] on icon "arrow_forward" at bounding box center [494, 102] width 6 height 6
click at [433, 100] on link "Open Counselor Profile" at bounding box center [454, 101] width 65 height 7
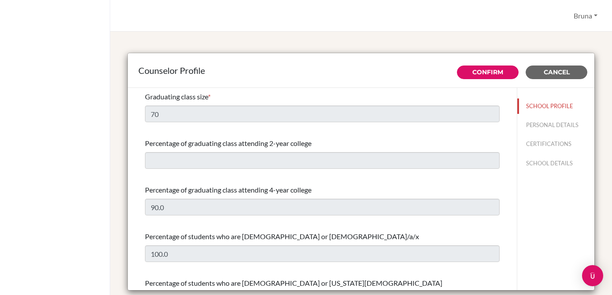
select select "1"
select select "281205"
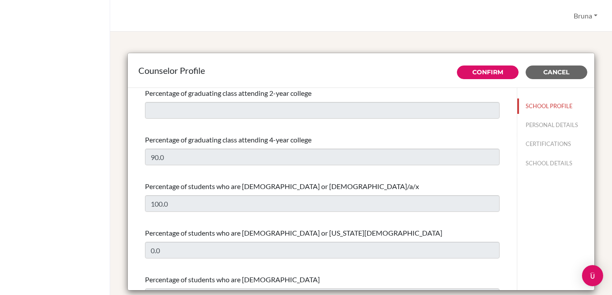
scroll to position [120, 0]
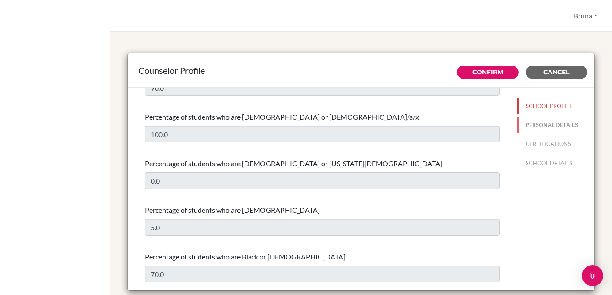
click at [518, 123] on button "PERSONAL DETAILS" at bounding box center [556, 125] width 78 height 15
type input "Bruna"
type input "Silva Santos"
type input "Advisor"
type input "55.71 98346-7414"
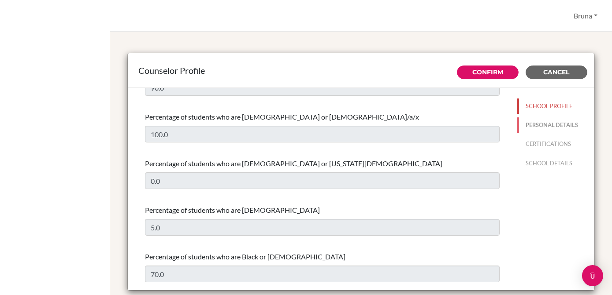
type input "brunasantos@colegioleffler.com.br"
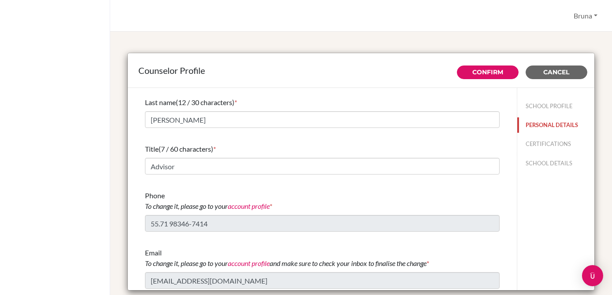
scroll to position [42, 0]
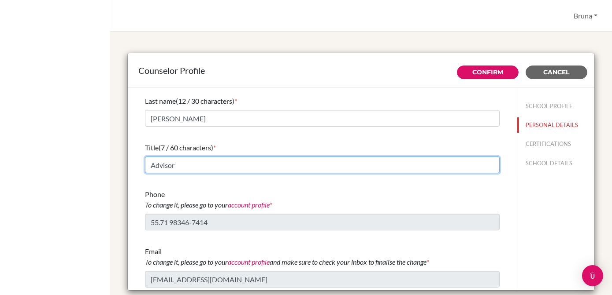
click at [411, 164] on input "Advisor" at bounding box center [322, 165] width 355 height 17
drag, startPoint x: 364, startPoint y: 168, endPoint x: 59, endPoint y: 159, distance: 304.9
click at [63, 159] on div "Bruna Profile Log out Your browser is not supported by BridgeU. Please use Inte…" at bounding box center [306, 147] width 612 height 295
type input "Counselor"
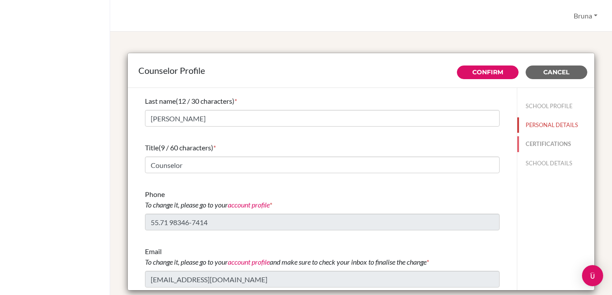
click at [533, 143] on button "CERTIFICATIONS" at bounding box center [556, 144] width 78 height 15
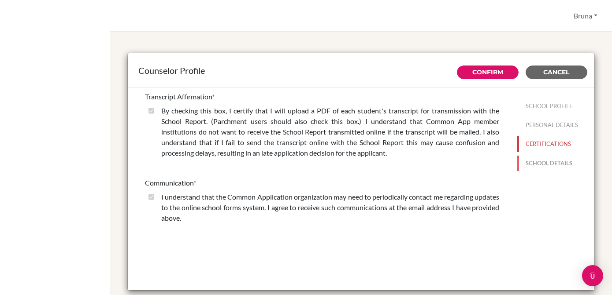
click at [532, 156] on button "SCHOOL DETAILS" at bounding box center [556, 163] width 78 height 15
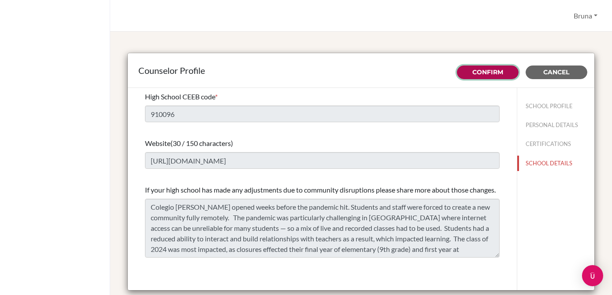
click at [500, 69] on button "Confirm" at bounding box center [488, 73] width 62 height 14
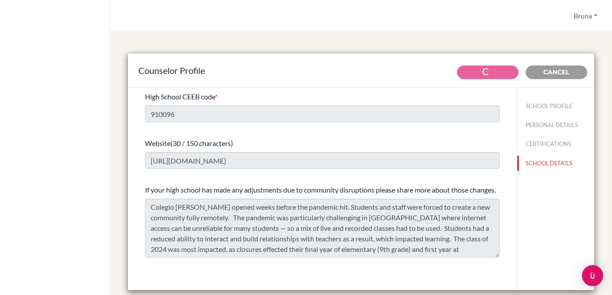
select select "1"
select select "281205"
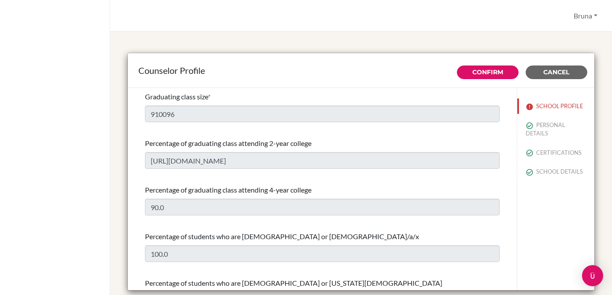
type input "70"
click at [543, 103] on button "SCHOOL PROFILE" at bounding box center [556, 106] width 78 height 15
click at [526, 104] on img at bounding box center [529, 106] width 7 height 7
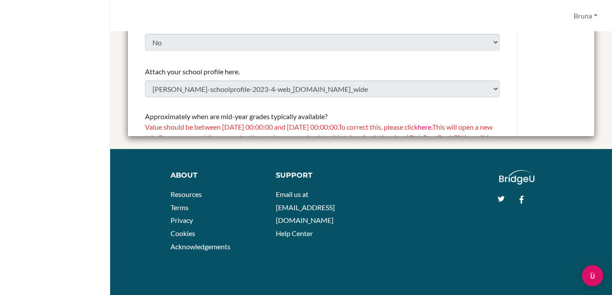
scroll to position [930, 0]
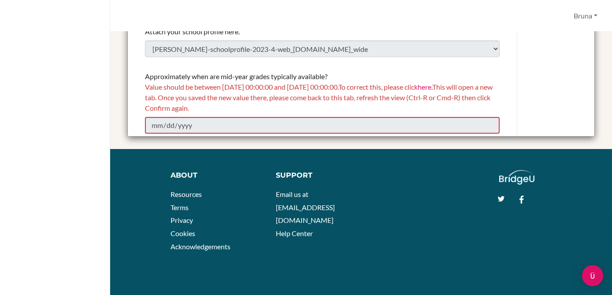
click at [435, 91] on div "Value should be between 01/01/2025 00:00:00 and 12/31/2026 00:00:00. To correct…" at bounding box center [322, 98] width 355 height 32
click at [455, 86] on span "Value should be between 01/01/2025 00:00:00 and 12/31/2026 00:00:00. To correct…" at bounding box center [318, 98] width 347 height 30
click at [432, 86] on link "here." at bounding box center [424, 87] width 15 height 8
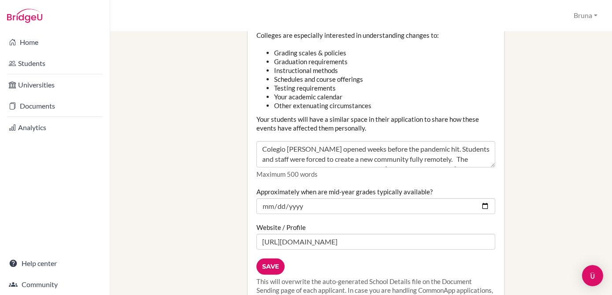
scroll to position [1001, 0]
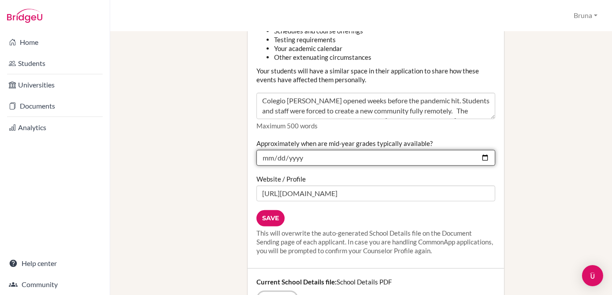
click at [309, 150] on input "[DATE]" at bounding box center [375, 158] width 239 height 16
click at [301, 150] on input "[DATE]" at bounding box center [375, 158] width 239 height 16
type input "[DATE]"
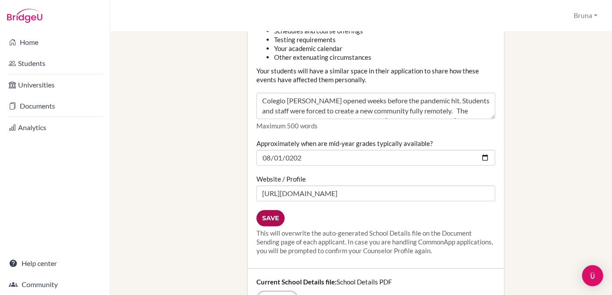
click at [273, 211] on input "Save" at bounding box center [270, 219] width 28 height 16
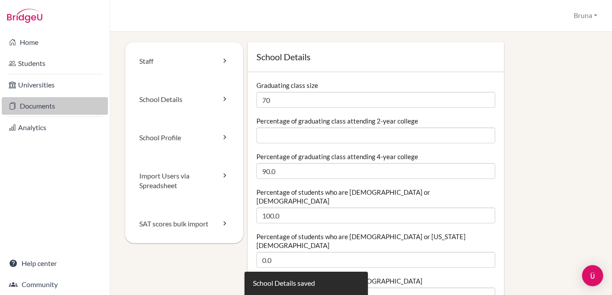
click at [59, 105] on link "Documents" at bounding box center [55, 106] width 106 height 18
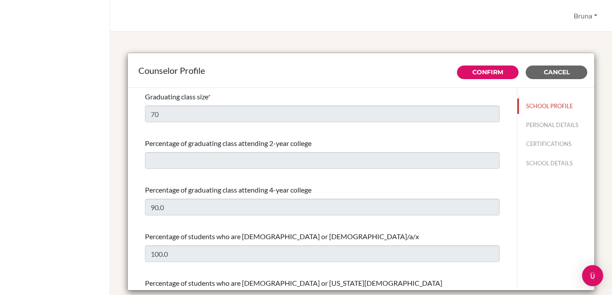
select select "1"
select select "281205"
click at [487, 74] on link "Confirm" at bounding box center [487, 72] width 31 height 8
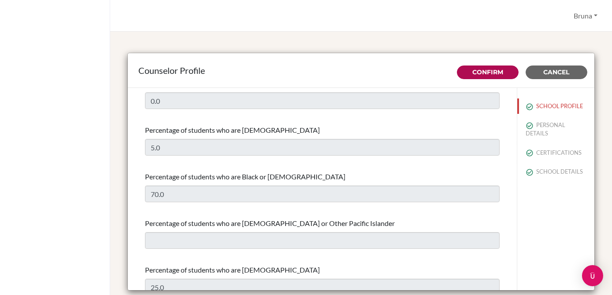
scroll to position [226, 0]
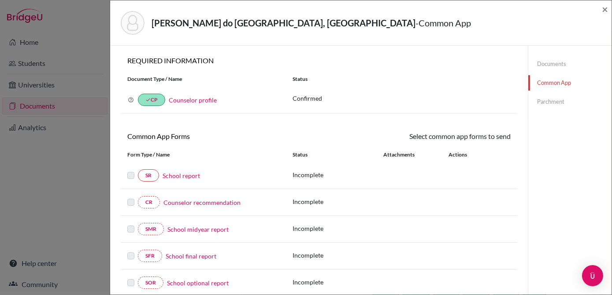
click at [133, 170] on label at bounding box center [130, 170] width 7 height 0
click at [129, 170] on label at bounding box center [130, 170] width 7 height 0
click at [130, 170] on label at bounding box center [130, 170] width 7 height 0
click at [179, 175] on link "School report" at bounding box center [180, 175] width 37 height 9
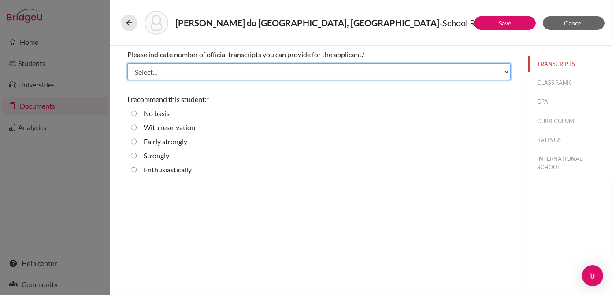
click at [248, 71] on select "Select... 1 2 3 4" at bounding box center [318, 71] width 383 height 17
click at [330, 71] on select "Select... 1 2 3 4" at bounding box center [318, 71] width 383 height 17
select select "3"
click at [127, 63] on select "Select... 1 2 3 4" at bounding box center [318, 71] width 383 height 17
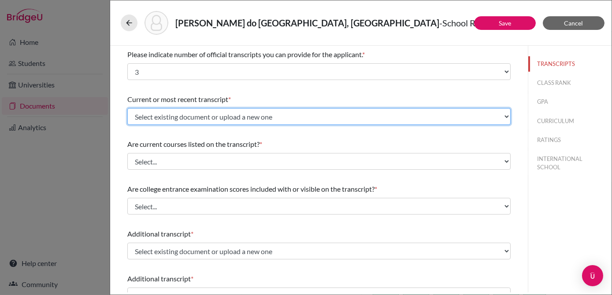
click at [321, 121] on select "Select existing document or upload a new one transcript Upload New File" at bounding box center [318, 116] width 383 height 17
click at [127, 108] on select "Select existing document or upload a new one transcript Upload New File" at bounding box center [318, 116] width 383 height 17
click at [378, 113] on select "Select existing document or upload a new one transcript Upload New File" at bounding box center [318, 116] width 383 height 17
select select "Upload New File"
click at [127, 108] on select "Select existing document or upload a new one transcript Upload New File" at bounding box center [318, 116] width 383 height 17
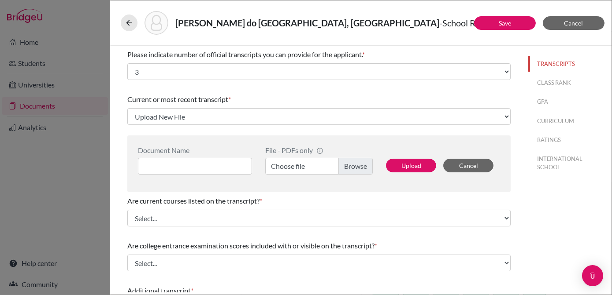
click at [350, 168] on label "Choose file" at bounding box center [318, 166] width 107 height 17
click at [350, 168] on input "Choose file" at bounding box center [318, 166] width 107 height 17
click at [343, 170] on label "Choose file" at bounding box center [318, 166] width 107 height 17
click at [343, 170] on input "Choose file" at bounding box center [318, 166] width 107 height 17
click at [206, 161] on input at bounding box center [195, 166] width 114 height 17
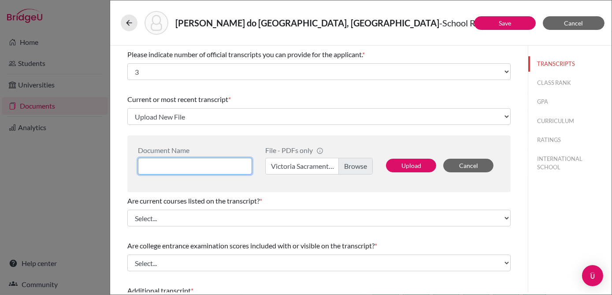
type input "l"
type input "[PERSON_NAME] transcript"
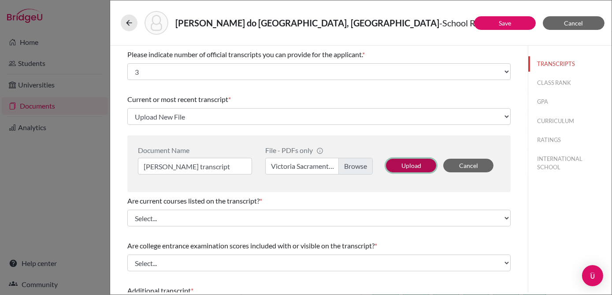
click at [399, 169] on button "Upload" at bounding box center [411, 166] width 50 height 14
click at [408, 168] on button "Upload" at bounding box center [411, 166] width 50 height 14
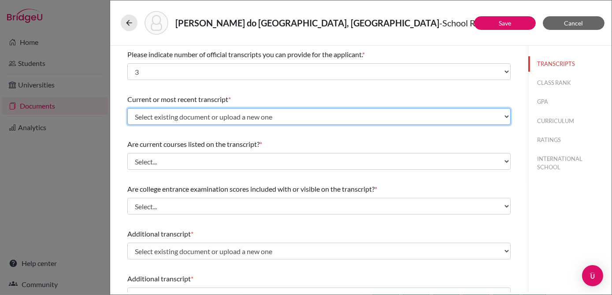
click at [439, 118] on select "Select existing document or upload a new one [PERSON_NAME] transcript transcrip…" at bounding box center [318, 116] width 383 height 17
select select "661047"
click at [127, 108] on select "Select existing document or upload a new one [PERSON_NAME] transcript transcrip…" at bounding box center [318, 116] width 383 height 17
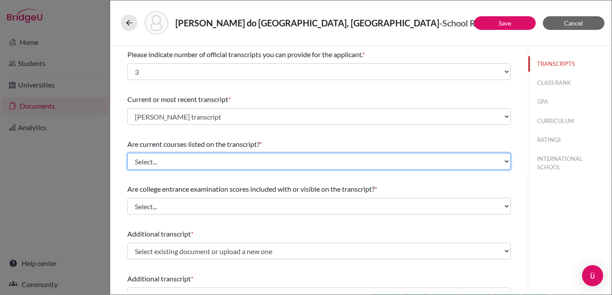
click at [284, 156] on select "Select... Yes No" at bounding box center [318, 161] width 383 height 17
select select "0"
click at [127, 153] on select "Select... Yes No" at bounding box center [318, 161] width 383 height 17
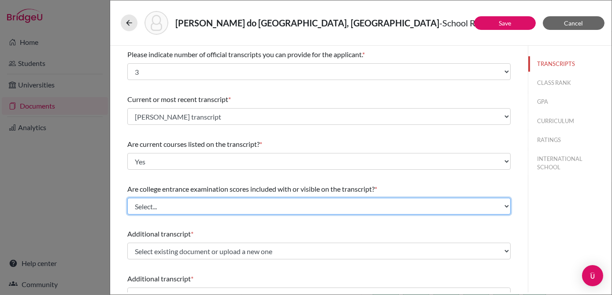
click at [201, 203] on select "Select... Yes No" at bounding box center [318, 206] width 383 height 17
select select "1"
click at [127, 198] on select "Select... Yes No" at bounding box center [318, 206] width 383 height 17
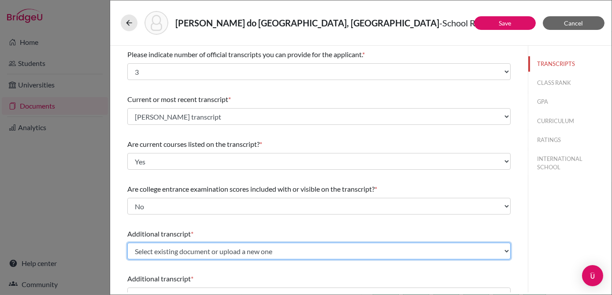
click at [439, 254] on select "Select existing document or upload a new one transcript Upload New File" at bounding box center [318, 251] width 383 height 17
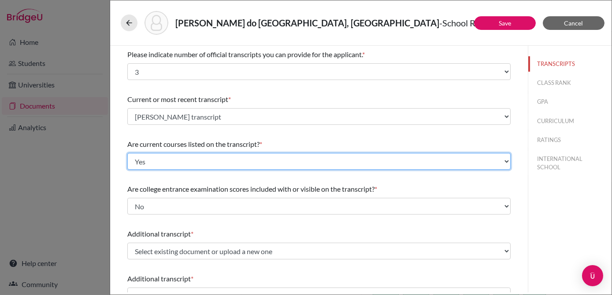
click at [436, 160] on select "Select... Yes No" at bounding box center [318, 161] width 383 height 17
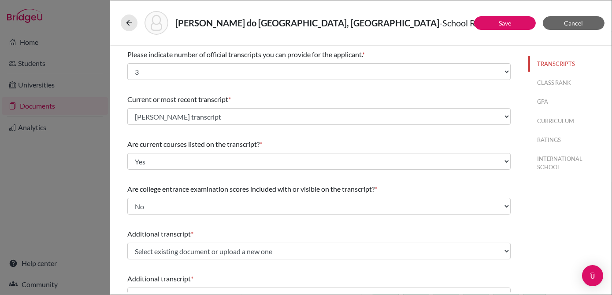
click at [550, 238] on div "TRANSCRIPTS CLASS RANK GPA CURRICULUM RATINGS INTERNATIONAL SCHOOL" at bounding box center [570, 169] width 84 height 247
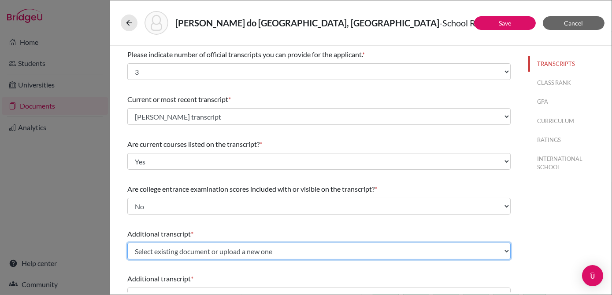
click at [387, 252] on select "Select existing document or upload a new one transcript Upload New File" at bounding box center [318, 251] width 383 height 17
click at [127, 243] on select "Select existing document or upload a new one transcript Upload New File" at bounding box center [318, 251] width 383 height 17
click at [332, 254] on select "Select existing document or upload a new one transcript Upload New File" at bounding box center [318, 251] width 383 height 17
select select "Upload New File"
click at [127, 243] on select "Select existing document or upload a new one transcript Upload New File" at bounding box center [318, 251] width 383 height 17
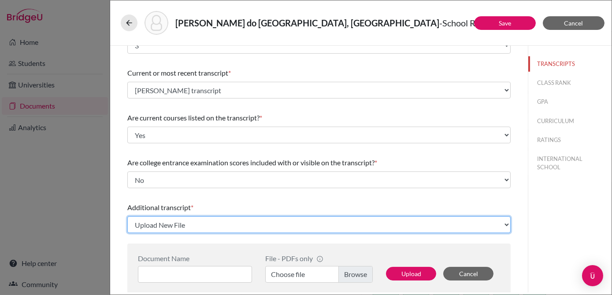
scroll to position [40, 0]
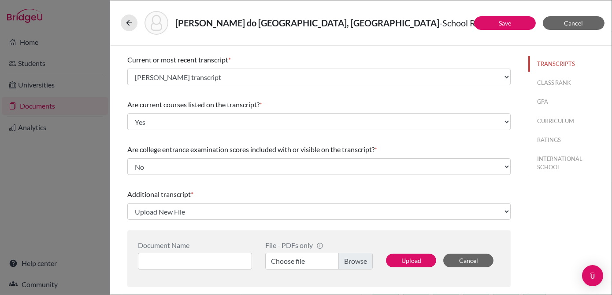
click at [345, 264] on label "Choose file" at bounding box center [318, 261] width 107 height 17
click at [345, 264] on input "Choose file" at bounding box center [318, 261] width 107 height 17
click at [218, 260] on input at bounding box center [195, 261] width 114 height 17
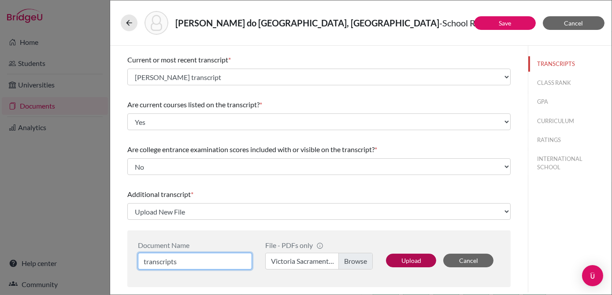
type input "transcripts"
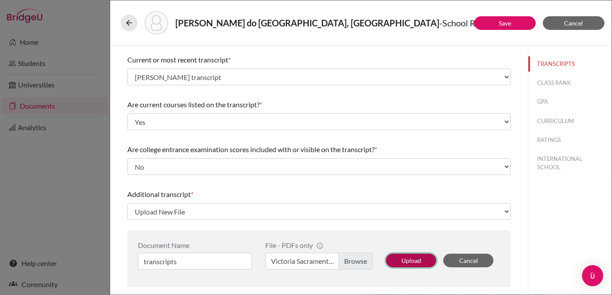
click at [421, 259] on button "Upload" at bounding box center [411, 261] width 50 height 14
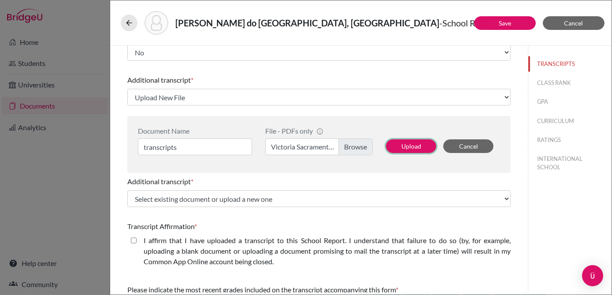
scroll to position [200, 0]
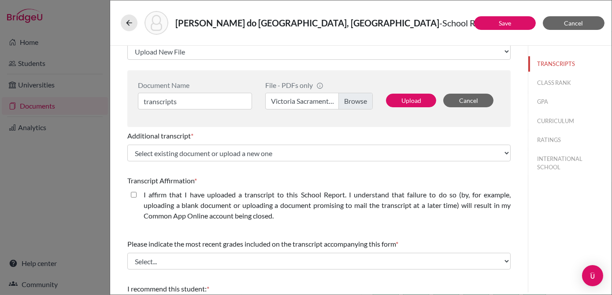
click at [282, 125] on div "Document Name transcripts File - PDFs only info CommonApp has file size limit o…" at bounding box center [318, 98] width 383 height 57
click at [395, 101] on button "Upload" at bounding box center [411, 101] width 50 height 14
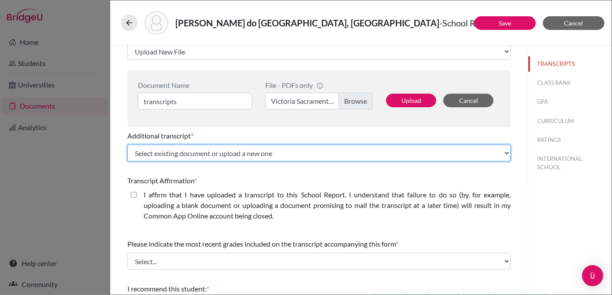
click at [316, 155] on select "Select existing document or upload a new one transcript Upload New File" at bounding box center [318, 153] width 383 height 17
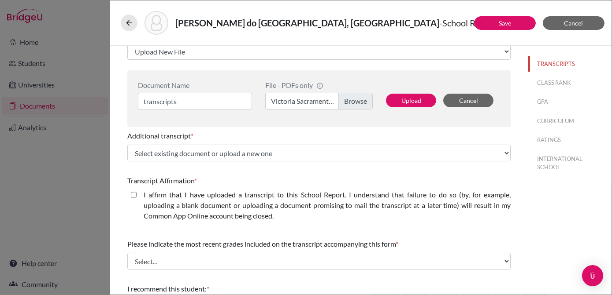
click at [311, 194] on label "I affirm that I have uploaded a transcript to this School Report. I understand …" at bounding box center [327, 206] width 367 height 32
click at [137, 194] on closed\ "I affirm that I have uploaded a transcript to this School Report. I understand …" at bounding box center [134, 195] width 6 height 11
checkbox closed\ "true"
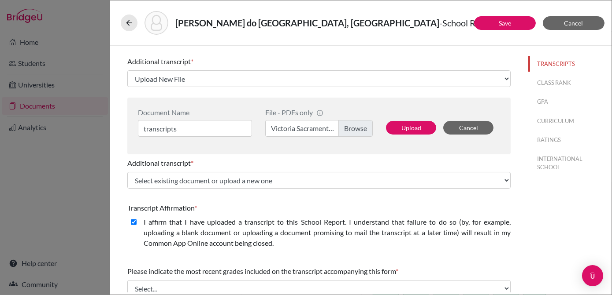
scroll to position [160, 0]
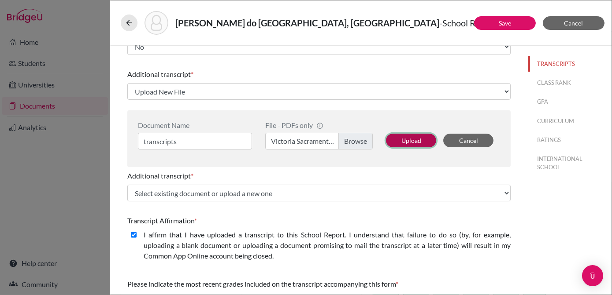
click at [404, 135] on button "Upload" at bounding box center [411, 141] width 50 height 14
click at [406, 142] on button "Upload" at bounding box center [411, 141] width 50 height 14
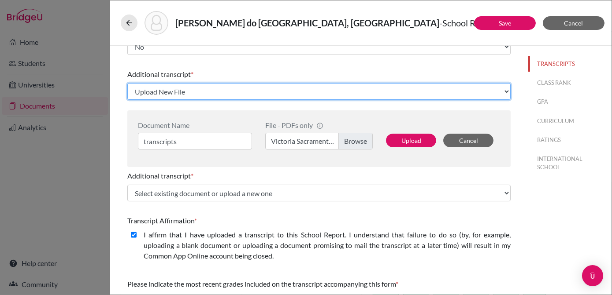
click at [428, 101] on div "Additional transcript * Select existing document or upload a new one transcript…" at bounding box center [318, 85] width 383 height 38
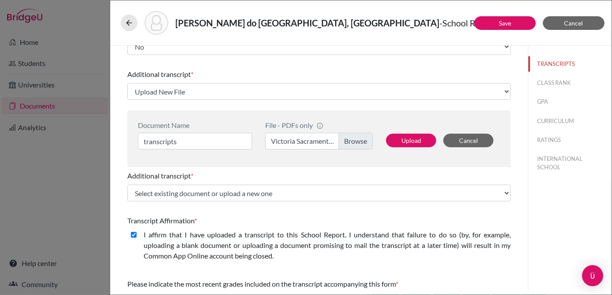
click at [311, 142] on label "Victoria Sacramento's School Transcript - English Translation_compressed.pdf" at bounding box center [318, 141] width 107 height 17
click at [311, 142] on input "Victoria Sacramento's School Transcript - English Translation_compressed.pdf" at bounding box center [318, 141] width 107 height 17
click at [397, 145] on button "Upload" at bounding box center [411, 141] width 50 height 14
click at [397, 144] on button "Upload" at bounding box center [411, 141] width 50 height 14
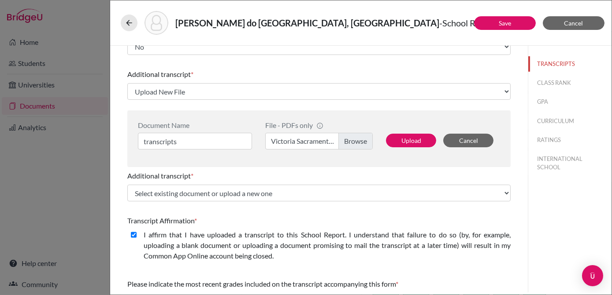
click at [340, 152] on div "File - PDFs only info CommonApp has file size limit of 2MB per file Victoria Sa…" at bounding box center [319, 139] width 121 height 36
click at [465, 140] on button "Cancel" at bounding box center [468, 141] width 50 height 14
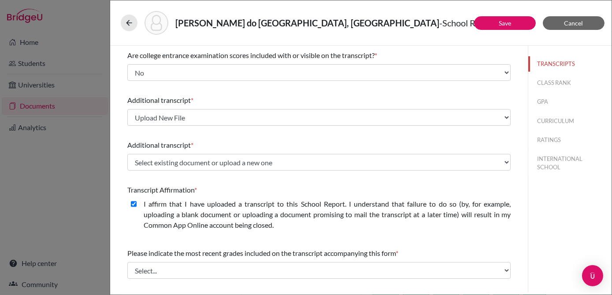
scroll to position [120, 0]
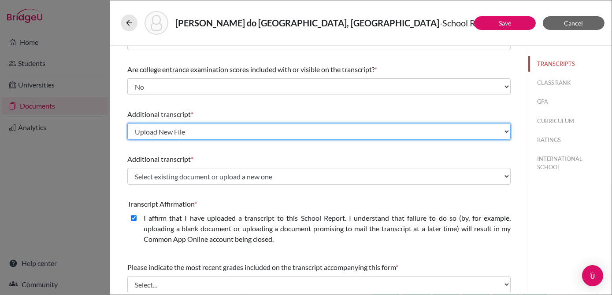
click at [330, 135] on select "Select existing document or upload a new one transcript Upload New File" at bounding box center [318, 131] width 383 height 17
click at [127, 123] on select "Select existing document or upload a new one transcript Upload New File" at bounding box center [318, 131] width 383 height 17
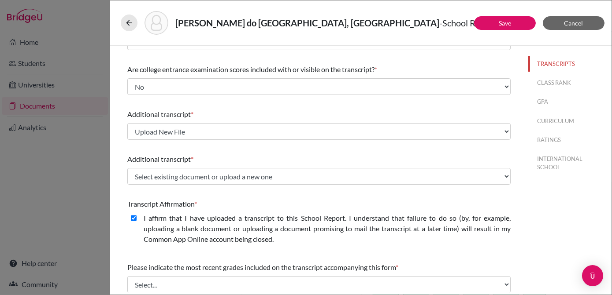
click at [357, 146] on div "Please indicate number of official transcripts you can provide for the applican…" at bounding box center [318, 160] width 383 height 469
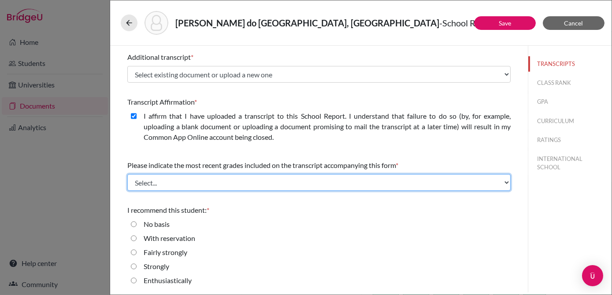
click at [279, 179] on select "Select... Final junior year grades 1st Quarter senior year grades 2nd Quarter/1…" at bounding box center [318, 182] width 383 height 17
click at [262, 186] on select "Select... Final junior year grades 1st Quarter senior year grades 2nd Quarter/1…" at bounding box center [318, 182] width 383 height 17
select select "661048"
select select "6"
click at [127, 174] on select "Select... Final junior year grades 1st Quarter senior year grades 2nd Quarter/1…" at bounding box center [318, 182] width 383 height 17
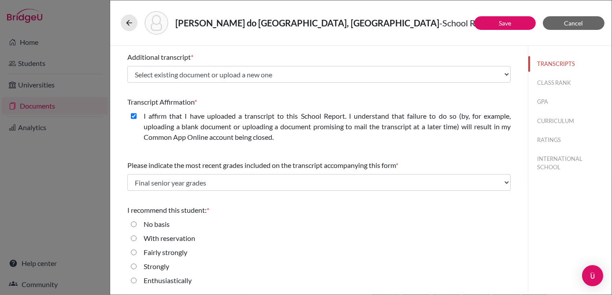
click at [277, 207] on div "I recommend this student: *" at bounding box center [318, 210] width 383 height 11
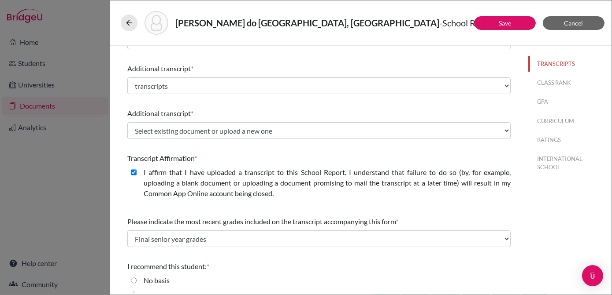
scroll to position [142, 0]
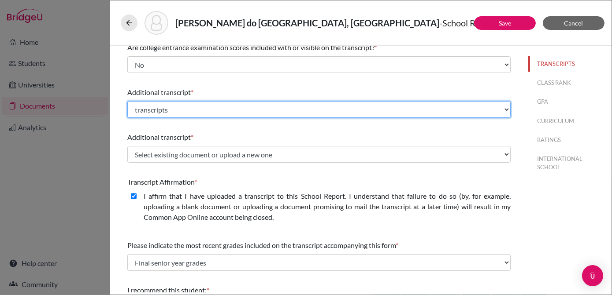
click at [370, 107] on select "Select existing document or upload a new one transcripts transcript Upload New …" at bounding box center [318, 109] width 383 height 17
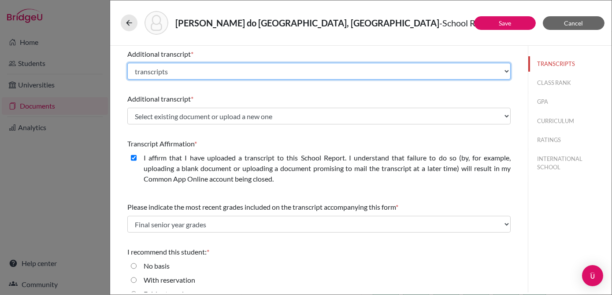
scroll to position [222, 0]
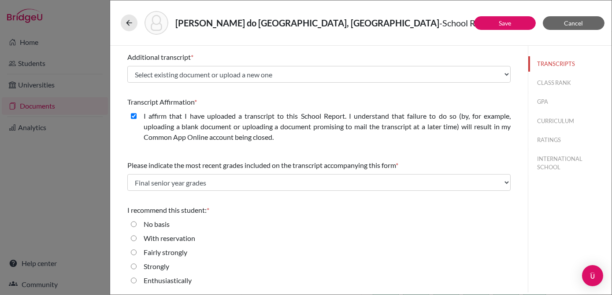
click at [135, 263] on input "Strongly" at bounding box center [134, 267] width 6 height 11
radio input "true"
click at [554, 84] on button "CLASS RANK" at bounding box center [569, 82] width 83 height 15
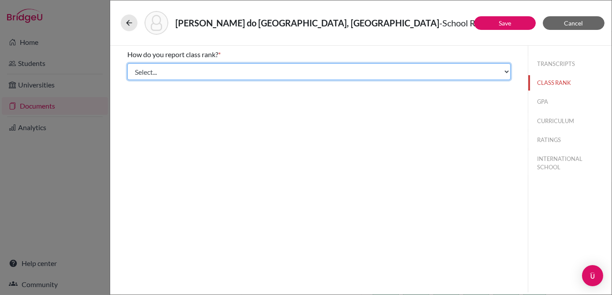
click at [497, 69] on select "Select... Exact Decile Quintile Quartile None" at bounding box center [318, 71] width 383 height 17
select select "1"
click at [127, 63] on select "Select... Exact Decile Quintile Quartile None" at bounding box center [318, 71] width 383 height 17
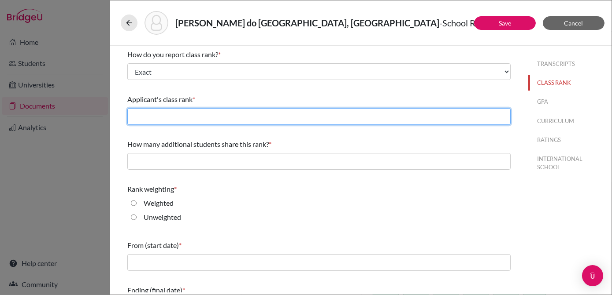
click at [310, 110] on input "text" at bounding box center [318, 116] width 383 height 17
type input "5"
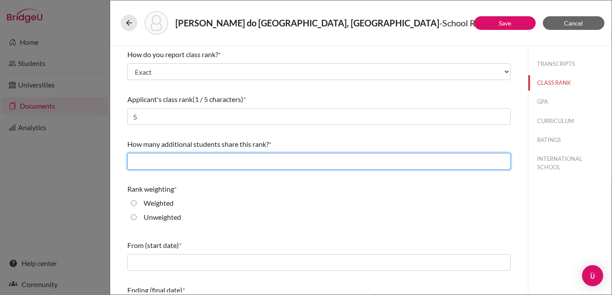
click at [295, 160] on input "text" at bounding box center [318, 161] width 383 height 17
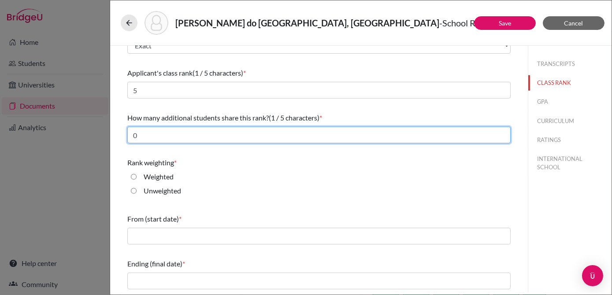
type input "0"
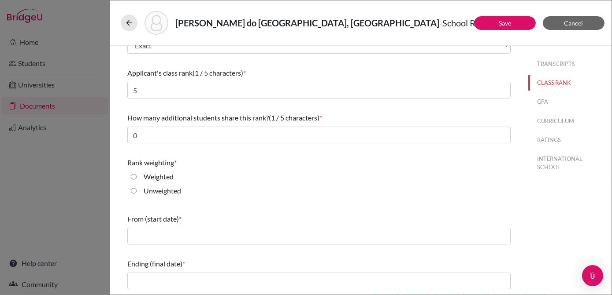
click at [132, 190] on input "Unweighted" at bounding box center [134, 191] width 6 height 11
radio input "true"
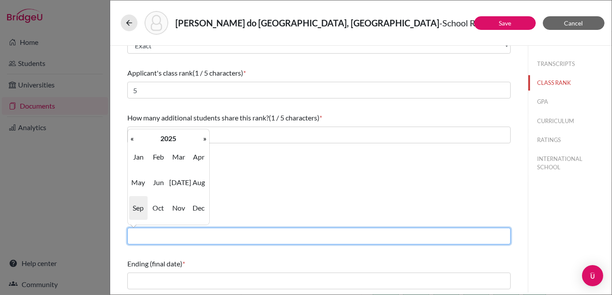
click at [204, 236] on input "text" at bounding box center [318, 236] width 383 height 17
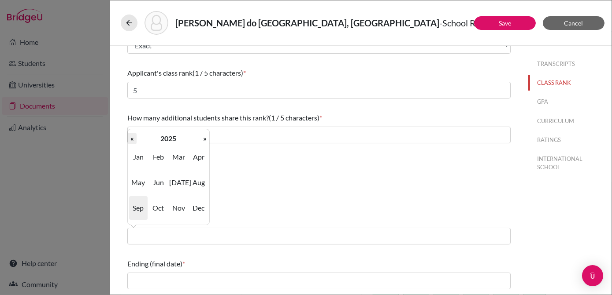
click at [133, 142] on th "«" at bounding box center [132, 138] width 9 height 11
click at [139, 156] on span "Jan" at bounding box center [138, 157] width 18 height 24
type input "01/2024"
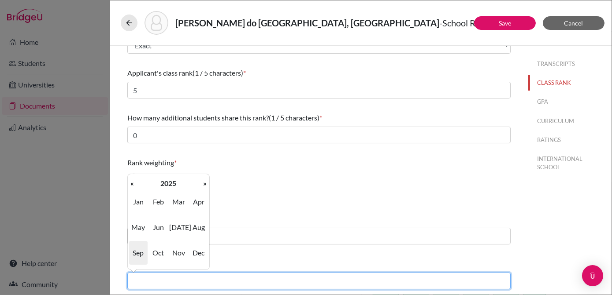
click at [203, 281] on input "text" at bounding box center [318, 281] width 383 height 17
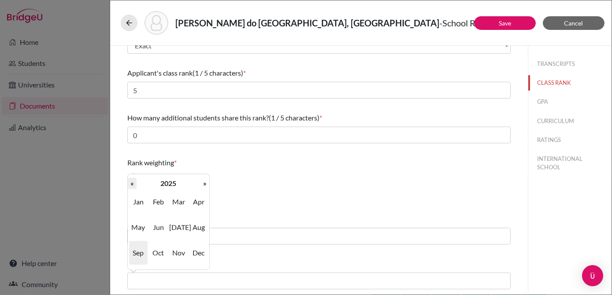
click at [130, 181] on th "«" at bounding box center [132, 183] width 9 height 11
click at [190, 255] on span "Dec" at bounding box center [198, 253] width 18 height 24
type input "12/2024"
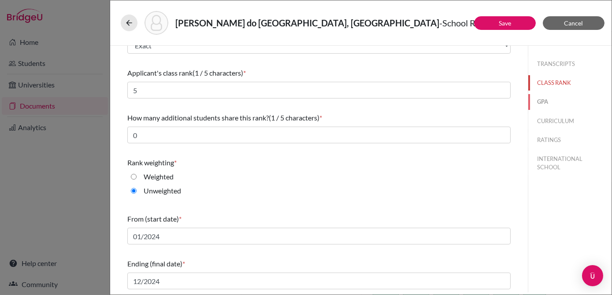
click at [540, 95] on button "GPA" at bounding box center [569, 101] width 83 height 15
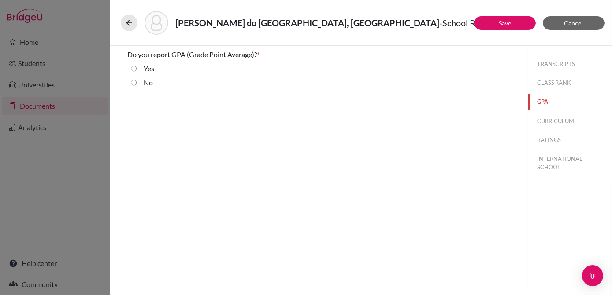
scroll to position [0, 0]
click at [148, 81] on label "No" at bounding box center [148, 83] width 9 height 11
click at [137, 81] on input "No" at bounding box center [134, 83] width 6 height 11
radio input "true"
click at [559, 119] on button "CURRICULUM" at bounding box center [569, 121] width 83 height 15
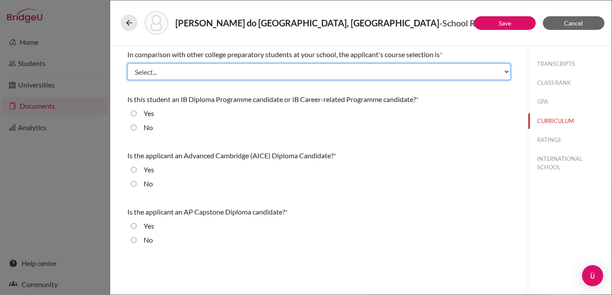
click at [323, 71] on select "Select... Less than demanding Average Demanding Very demanding Most demanding P…" at bounding box center [318, 71] width 383 height 17
click at [127, 63] on select "Select... Less than demanding Average Demanding Very demanding Most demanding P…" at bounding box center [318, 71] width 383 height 17
click at [229, 74] on select "Select... Less than demanding Average Demanding Very demanding Most demanding P…" at bounding box center [318, 71] width 383 height 17
select select "3"
click at [127, 63] on select "Select... Less than demanding Average Demanding Very demanding Most demanding P…" at bounding box center [318, 71] width 383 height 17
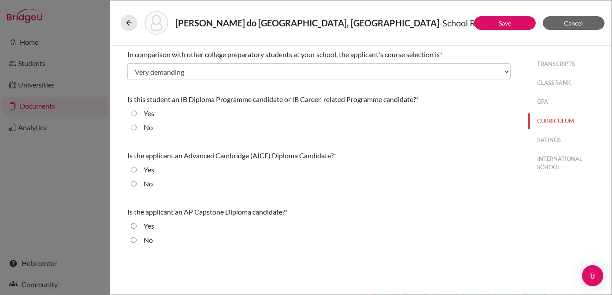
click at [148, 127] on label "No" at bounding box center [148, 127] width 9 height 11
click at [137, 127] on input "No" at bounding box center [134, 127] width 6 height 11
radio input "true"
click at [133, 185] on input "No" at bounding box center [134, 184] width 6 height 11
radio input "true"
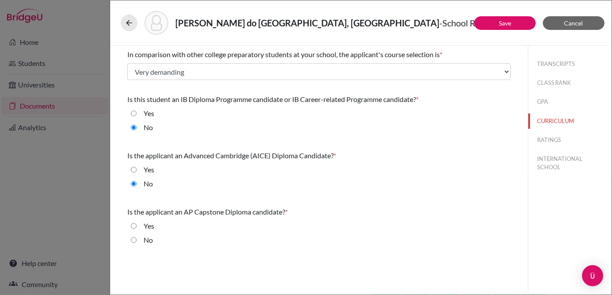
click at [137, 242] on div "No" at bounding box center [318, 242] width 383 height 14
click at [134, 241] on input "No" at bounding box center [134, 240] width 6 height 11
radio input "true"
click at [550, 138] on button "RATINGS" at bounding box center [569, 140] width 83 height 15
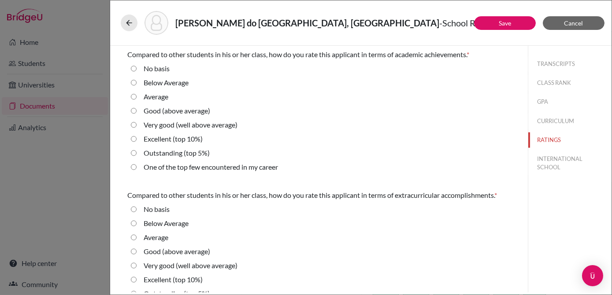
click at [134, 141] on 10\%\) "Excellent (top 10%)" at bounding box center [134, 139] width 6 height 11
radio 10\%\) "true"
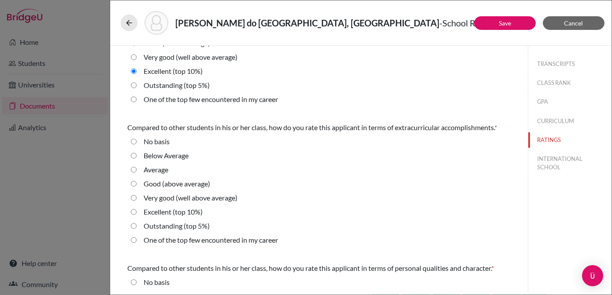
scroll to position [80, 0]
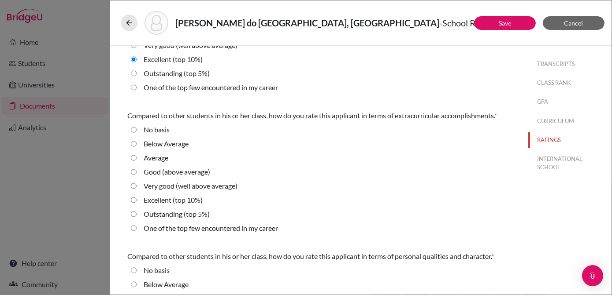
click at [133, 172] on average\) "Good (above average)" at bounding box center [134, 172] width 6 height 11
radio average\) "true"
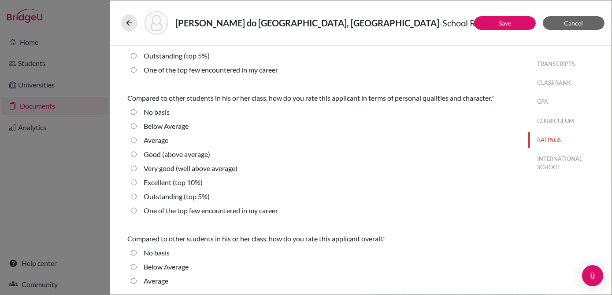
scroll to position [240, 0]
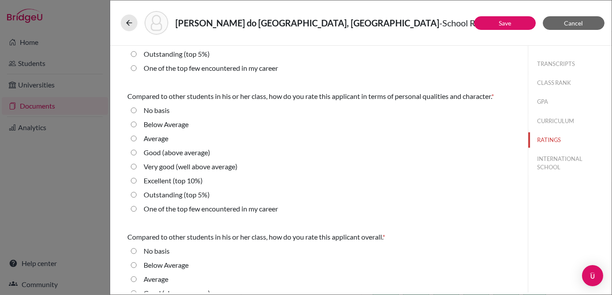
click at [132, 167] on average\) "Very good (well above average)" at bounding box center [134, 167] width 6 height 11
radio average\) "true"
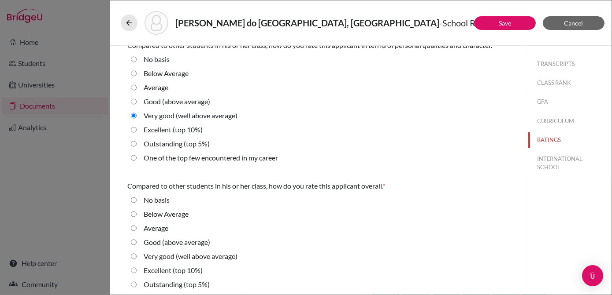
scroll to position [309, 0]
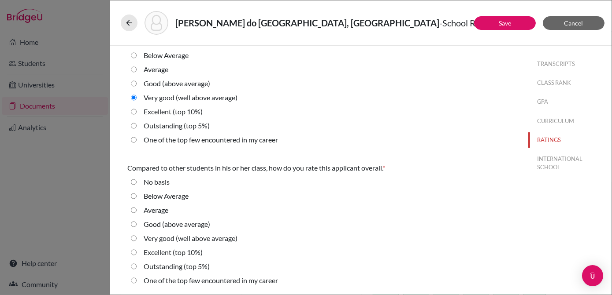
click at [140, 237] on div "Very good (well above average)" at bounding box center [187, 240] width 101 height 14
click at [134, 238] on average\) "Very good (well above average)" at bounding box center [134, 238] width 6 height 11
radio average\) "true"
click at [556, 163] on button "INTERNATIONAL SCHOOL" at bounding box center [569, 163] width 83 height 24
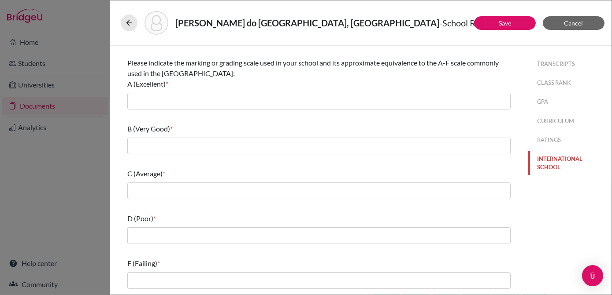
scroll to position [0, 0]
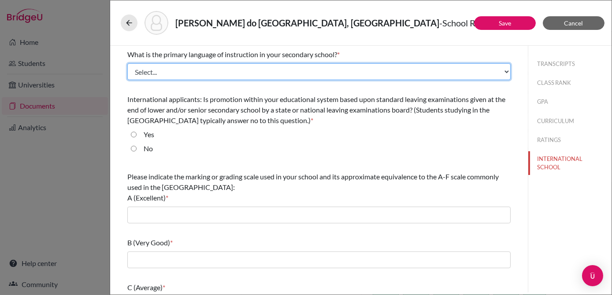
click at [342, 69] on select "Select... Albanian Arabic Armenian Assamese Azerbaijani Belarusian Bengali Bulg…" at bounding box center [318, 71] width 383 height 17
select select "41"
click at [127, 63] on select "Select... Albanian Arabic Armenian Assamese Azerbaijani Belarusian Bengali Bulg…" at bounding box center [318, 71] width 383 height 17
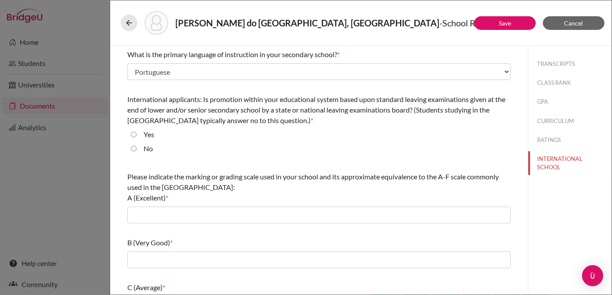
click at [133, 146] on input "No" at bounding box center [134, 149] width 6 height 11
radio input "true"
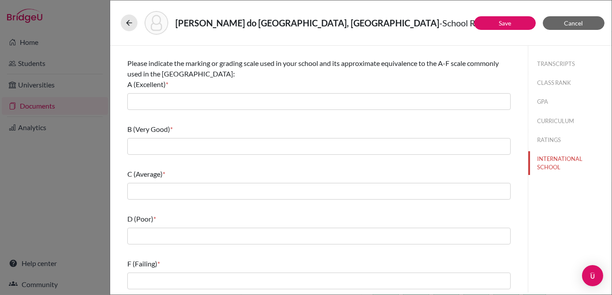
scroll to position [114, 0]
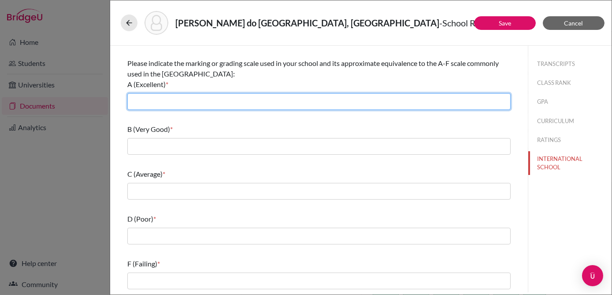
click at [242, 103] on input "text" at bounding box center [318, 101] width 383 height 17
type input "10"
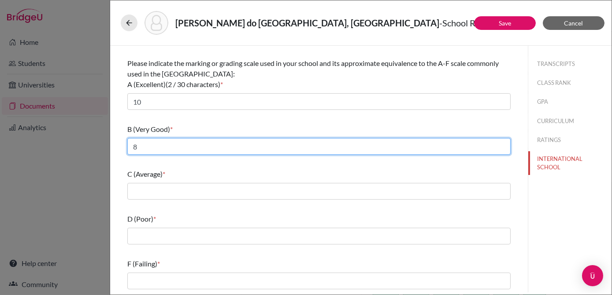
type input "8"
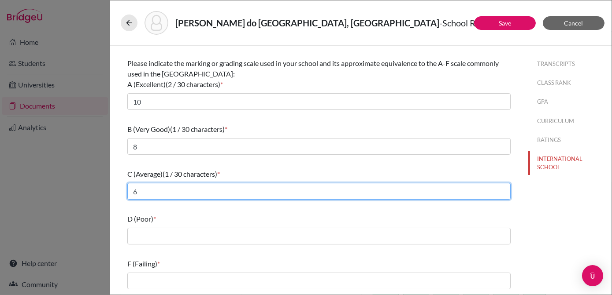
type input "6"
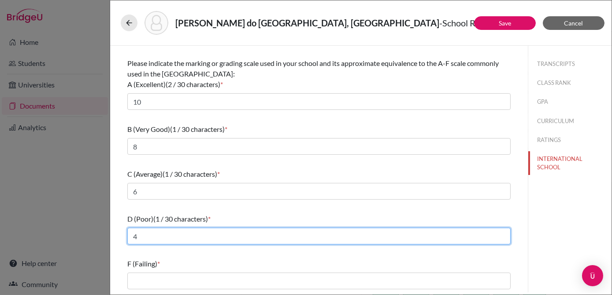
type input "4"
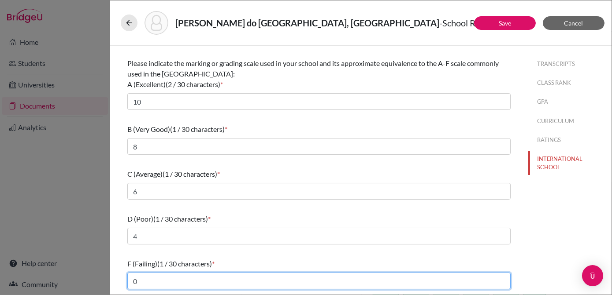
type input "0"
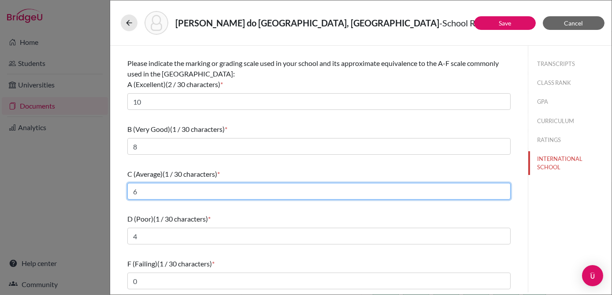
click at [209, 189] on input "6" at bounding box center [318, 191] width 383 height 17
type input "7"
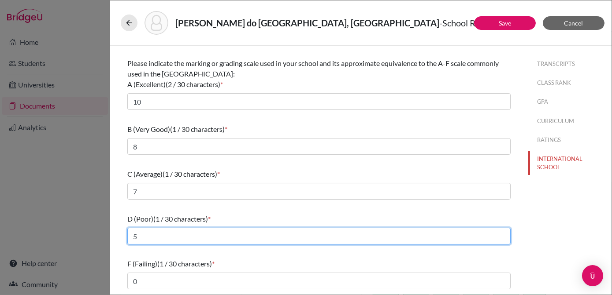
type input "5"
click at [198, 239] on input "5" at bounding box center [318, 236] width 383 height 17
type input "6"
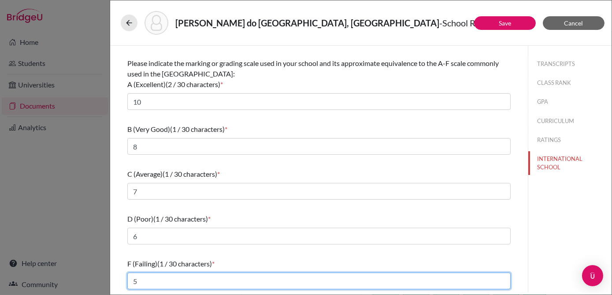
type input "5"
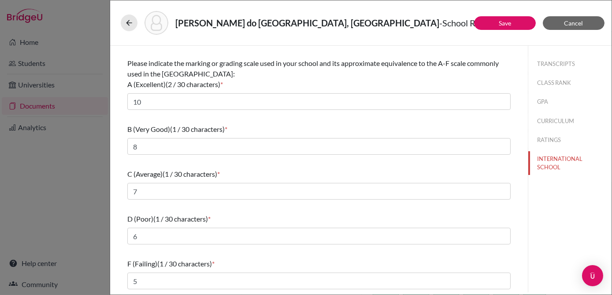
click at [582, 205] on div "TRANSCRIPTS CLASS RANK GPA CURRICULUM RATINGS INTERNATIONAL SCHOOL" at bounding box center [570, 169] width 84 height 247
click at [503, 23] on link "Save" at bounding box center [505, 22] width 12 height 7
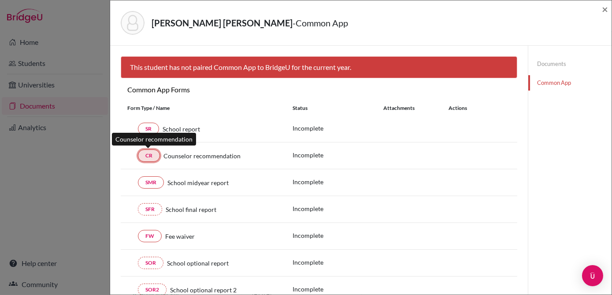
click at [145, 157] on link "CR" at bounding box center [149, 156] width 22 height 12
click at [605, 9] on span "×" at bounding box center [605, 9] width 6 height 13
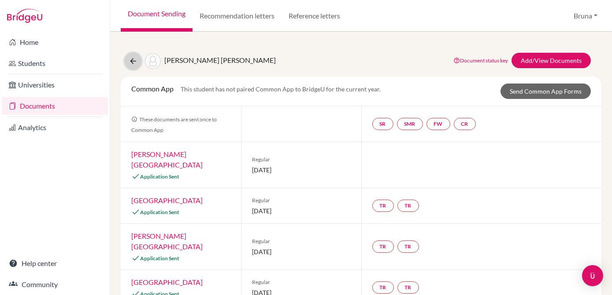
click at [130, 61] on icon at bounding box center [133, 61] width 9 height 9
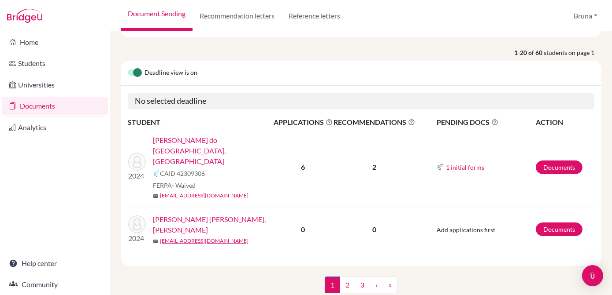
scroll to position [61, 0]
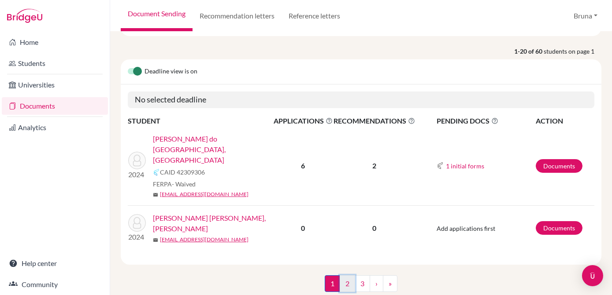
click at [347, 276] on link "2" at bounding box center [347, 284] width 15 height 17
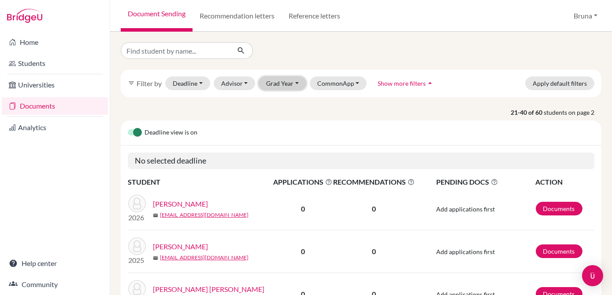
click at [281, 80] on button "Grad Year" at bounding box center [283, 84] width 48 height 14
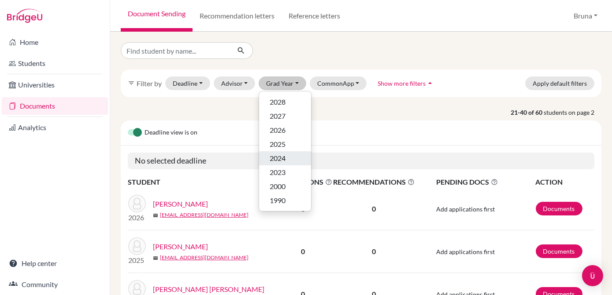
click at [292, 160] on div "2024" at bounding box center [285, 158] width 31 height 11
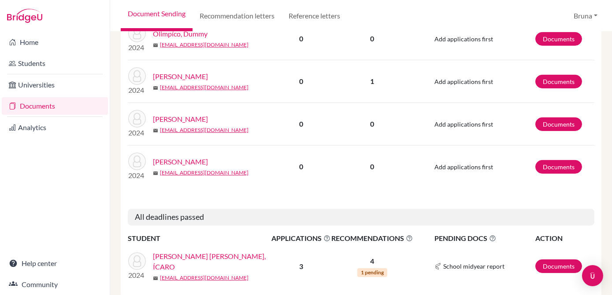
scroll to position [521, 0]
click at [233, 251] on link "TEIXEIRA MIRANDA SENA, ÍCARO" at bounding box center [215, 261] width 124 height 21
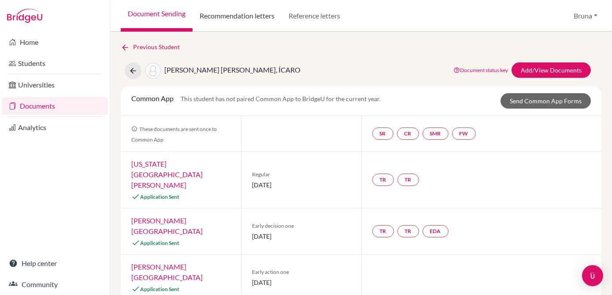
click at [245, 8] on link "Recommendation letters" at bounding box center [236, 16] width 89 height 32
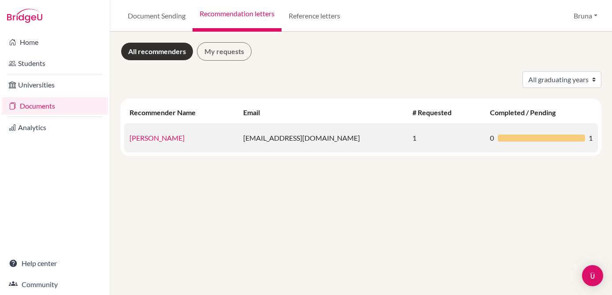
click at [407, 139] on td "1" at bounding box center [446, 138] width 78 height 30
click at [536, 136] on div at bounding box center [541, 138] width 87 height 7
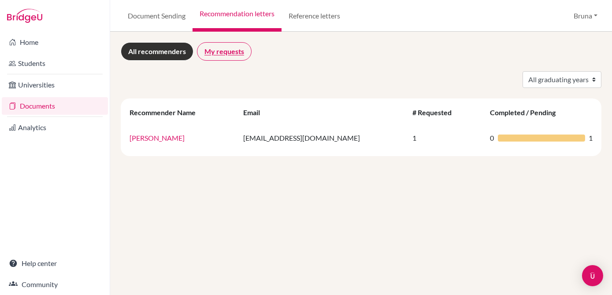
click at [233, 49] on link "My requests" at bounding box center [224, 51] width 55 height 18
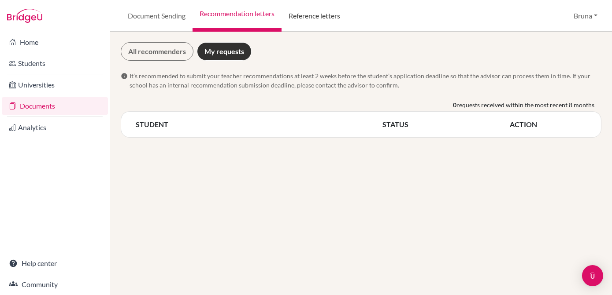
click at [320, 17] on link "Reference letters" at bounding box center [314, 16] width 66 height 32
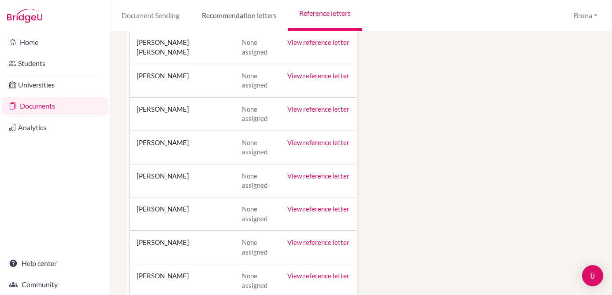
scroll to position [400, 0]
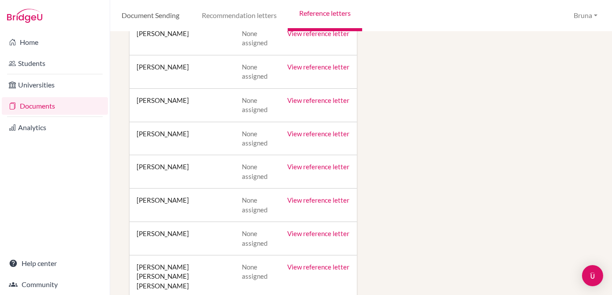
click at [129, 20] on link "Document Sending" at bounding box center [150, 16] width 80 height 32
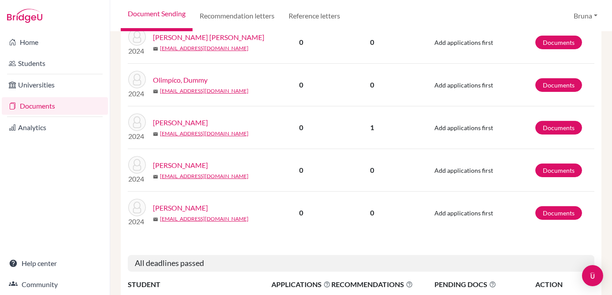
scroll to position [521, 0]
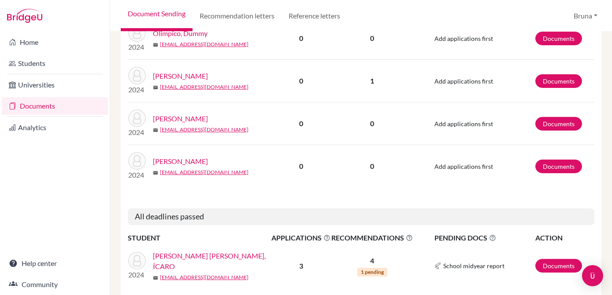
click at [299, 261] on p "3" at bounding box center [300, 266] width 59 height 11
click at [329, 235] on icon at bounding box center [326, 238] width 7 height 7
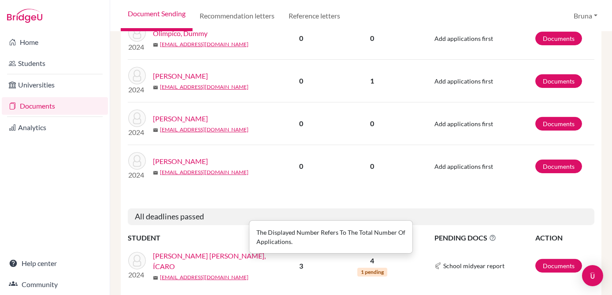
click at [302, 235] on p "The displayed number refers to the total number of applications." at bounding box center [330, 237] width 149 height 18
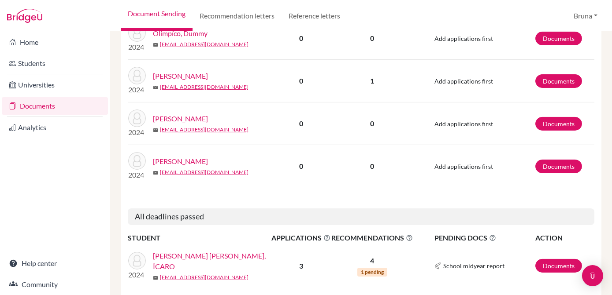
click at [219, 251] on link "[PERSON_NAME] [PERSON_NAME], ÍCARO" at bounding box center [215, 261] width 124 height 21
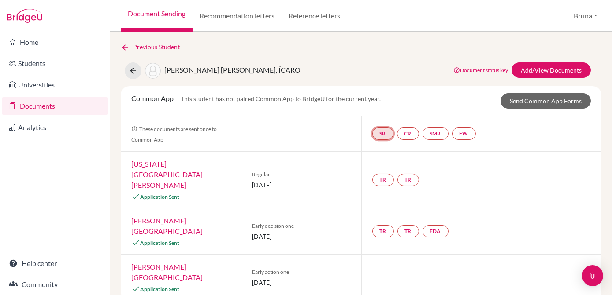
click at [377, 133] on link "SR" at bounding box center [382, 134] width 21 height 12
click at [407, 132] on link "CR" at bounding box center [408, 134] width 22 height 12
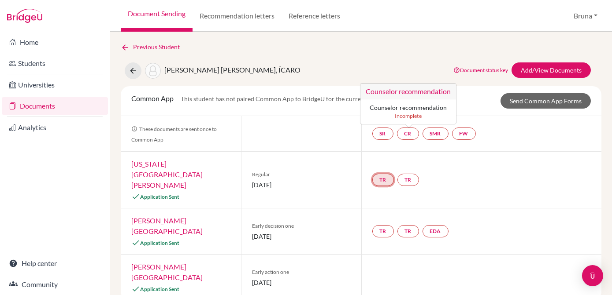
click at [383, 174] on link "TR" at bounding box center [383, 180] width 22 height 12
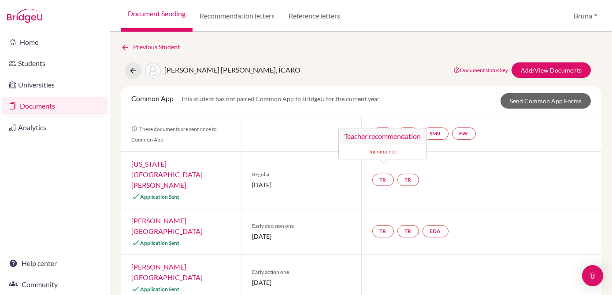
click at [175, 217] on link "Williams College" at bounding box center [166, 226] width 71 height 19
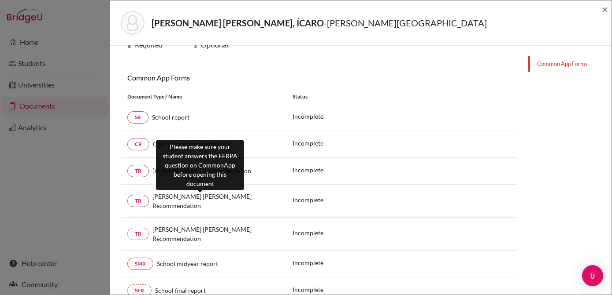
scroll to position [80, 0]
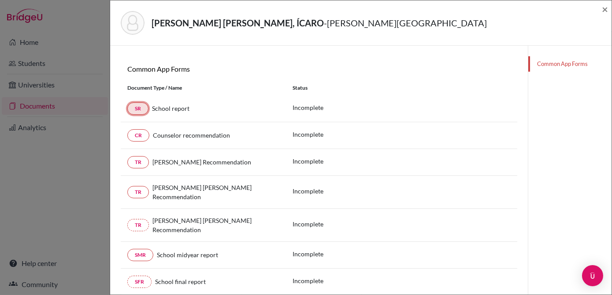
click at [140, 113] on link "SR" at bounding box center [137, 109] width 21 height 12
click at [143, 106] on link "SR" at bounding box center [137, 109] width 21 height 12
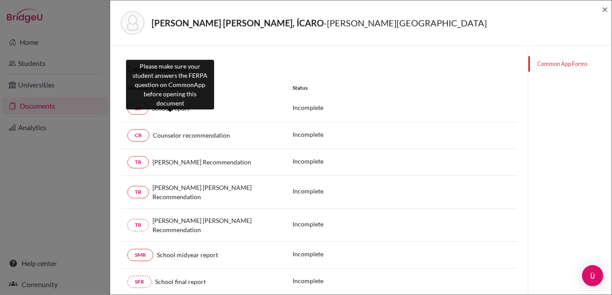
click at [169, 111] on div "School report" at bounding box center [213, 108] width 131 height 9
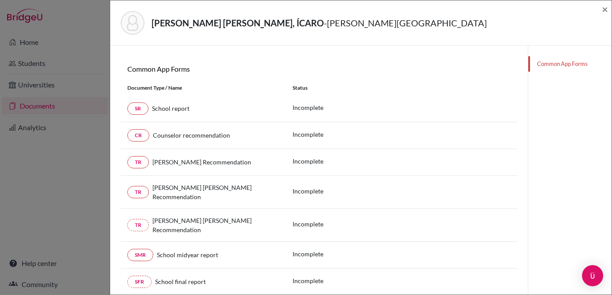
click at [169, 111] on div "School report" at bounding box center [213, 108] width 131 height 9
click at [142, 133] on link "CR" at bounding box center [138, 135] width 22 height 12
click at [142, 166] on link "TR" at bounding box center [138, 162] width 22 height 12
click at [141, 194] on link "TR" at bounding box center [138, 192] width 22 height 12
click at [146, 229] on div "TR João Pedro Blanes’s Recommendation Incomplete" at bounding box center [319, 225] width 396 height 33
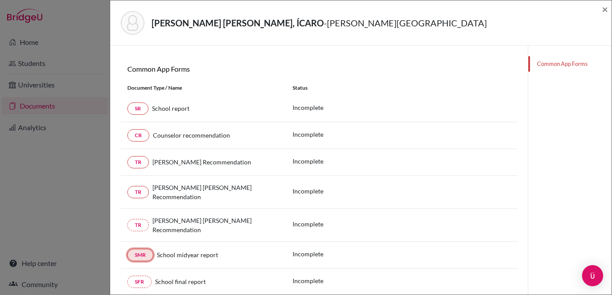
click at [145, 249] on link "SMR" at bounding box center [140, 255] width 26 height 12
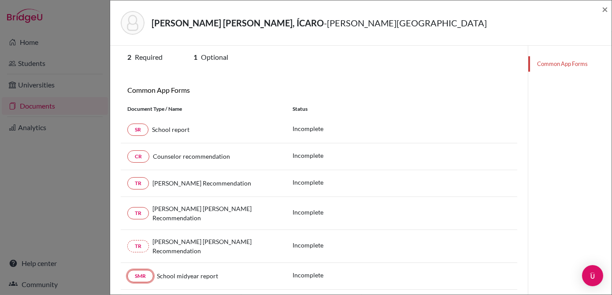
scroll to position [0, 0]
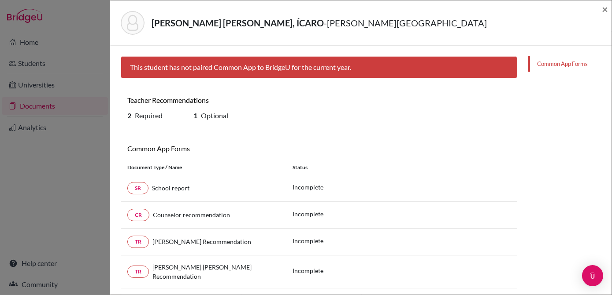
drag, startPoint x: 128, startPoint y: 114, endPoint x: 137, endPoint y: 119, distance: 10.4
click at [129, 116] on b "2" at bounding box center [129, 115] width 4 height 8
